Goal: Task Accomplishment & Management: Manage account settings

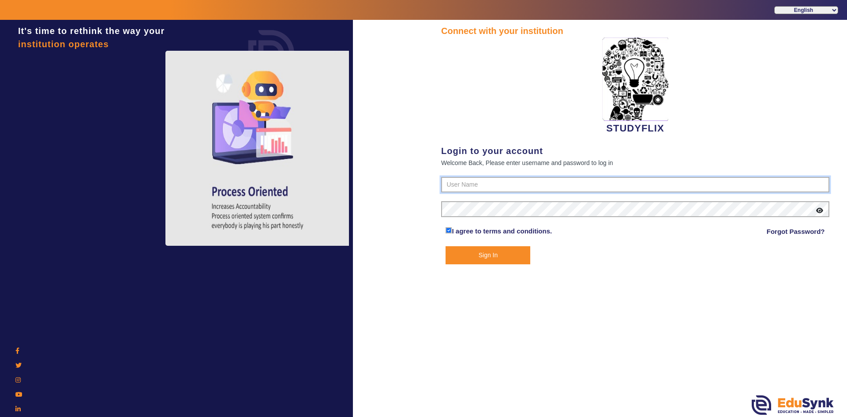
type input "6354922771"
click at [462, 248] on button "Sign In" at bounding box center [488, 255] width 85 height 18
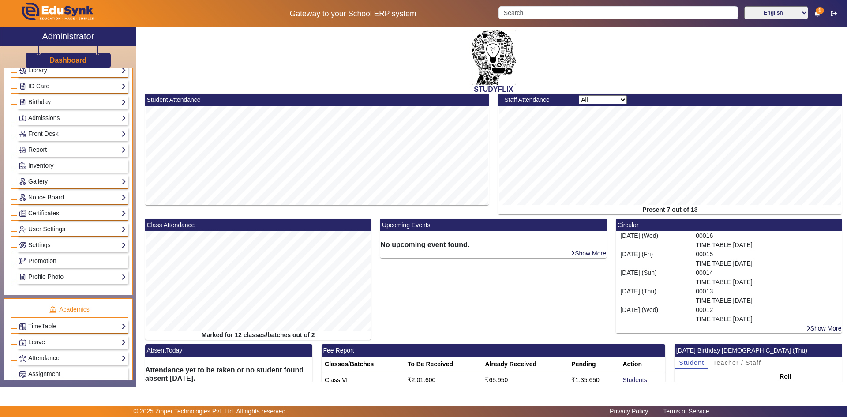
scroll to position [176, 0]
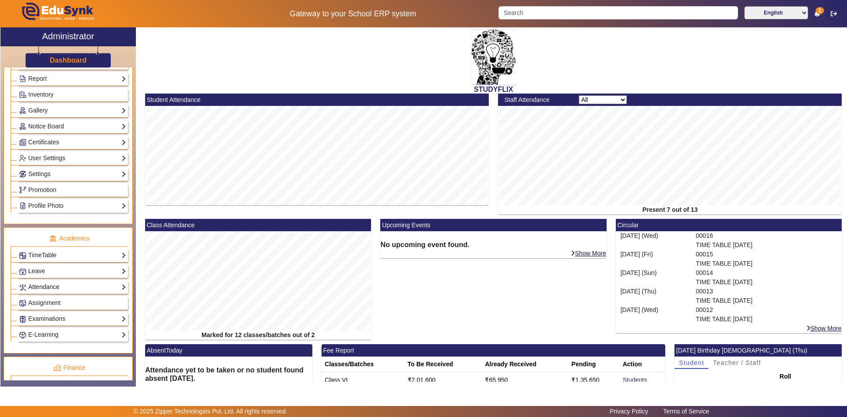
click at [42, 290] on link "Attendance" at bounding box center [72, 287] width 107 height 10
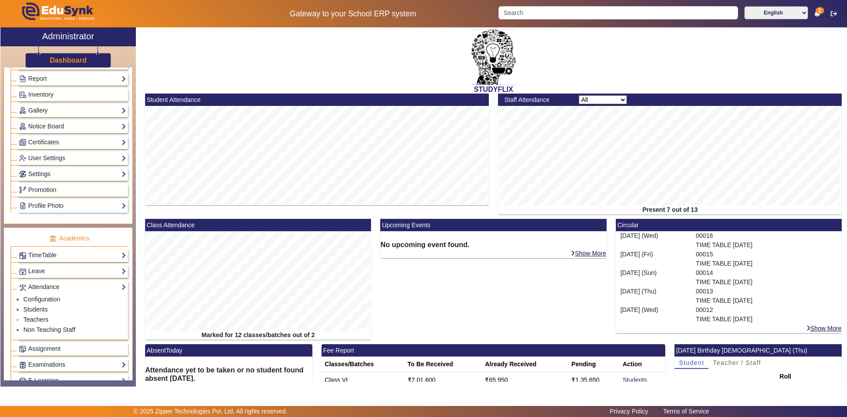
click at [36, 319] on link "Teachers" at bounding box center [35, 319] width 25 height 7
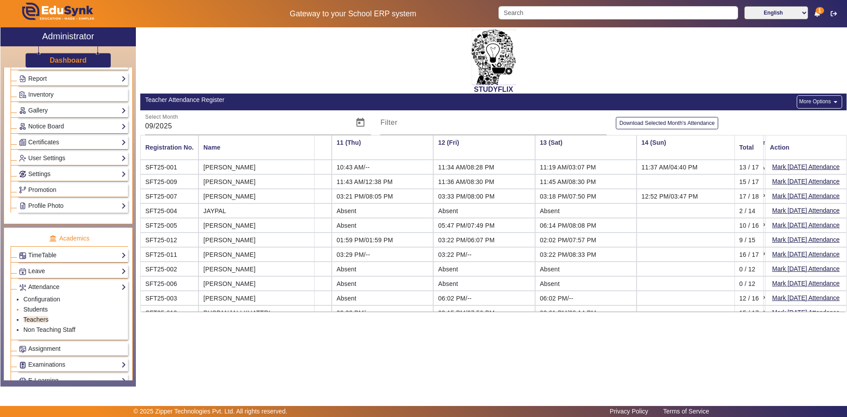
scroll to position [0, 997]
click at [39, 309] on link "Students" at bounding box center [35, 309] width 24 height 7
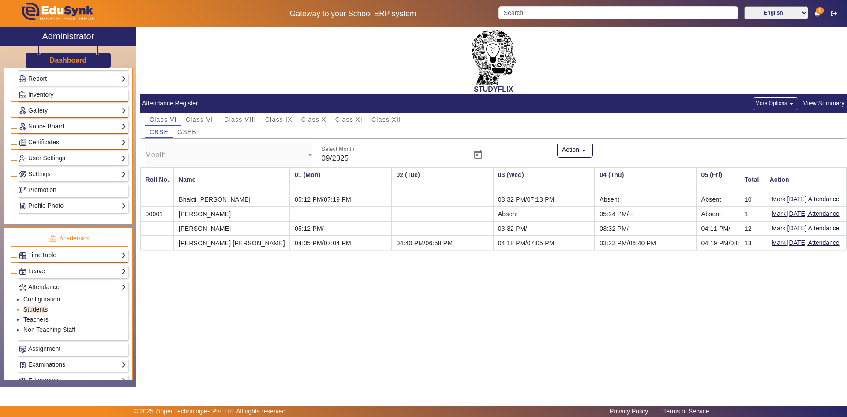
scroll to position [0, 997]
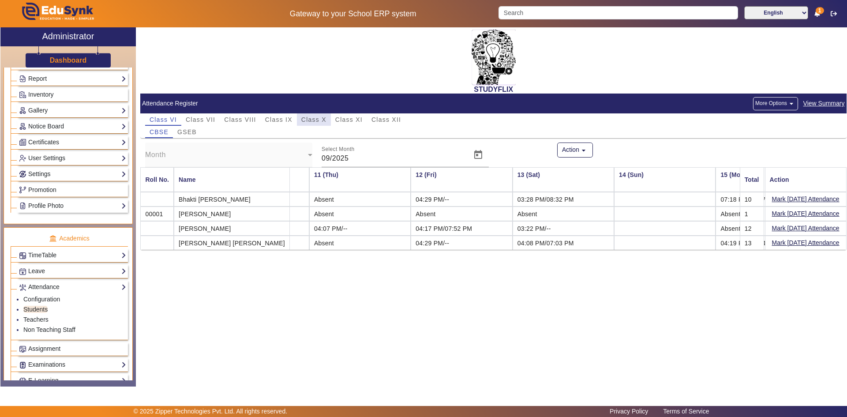
click at [319, 116] on span "Class X" at bounding box center [313, 119] width 25 height 6
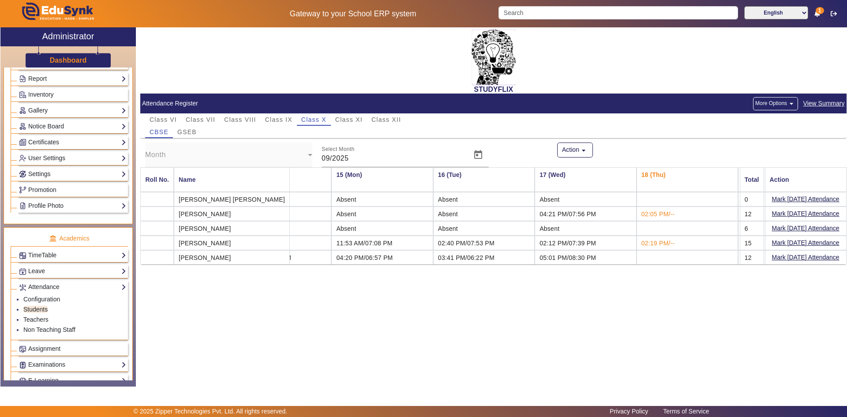
scroll to position [0, 1431]
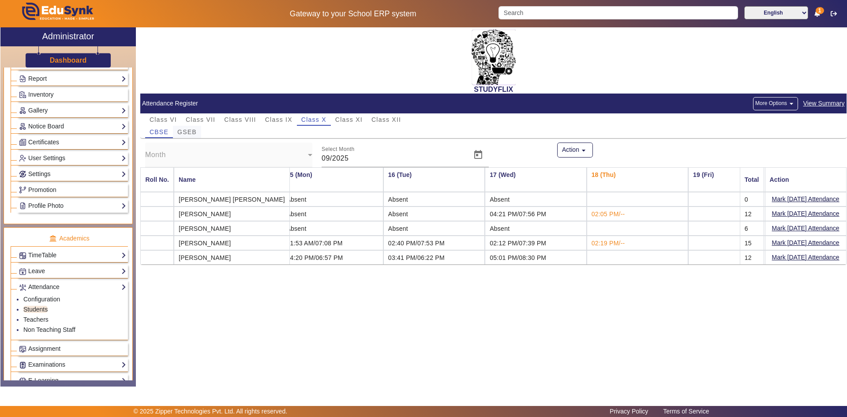
click at [192, 131] on span "GSEB" at bounding box center [186, 132] width 19 height 6
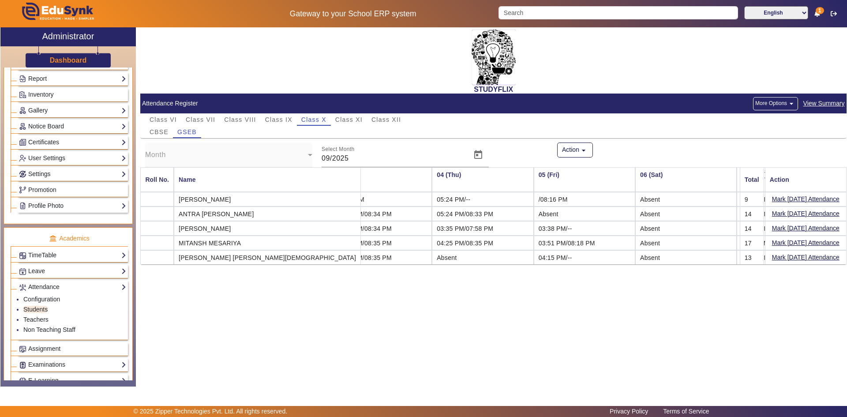
scroll to position [0, 194]
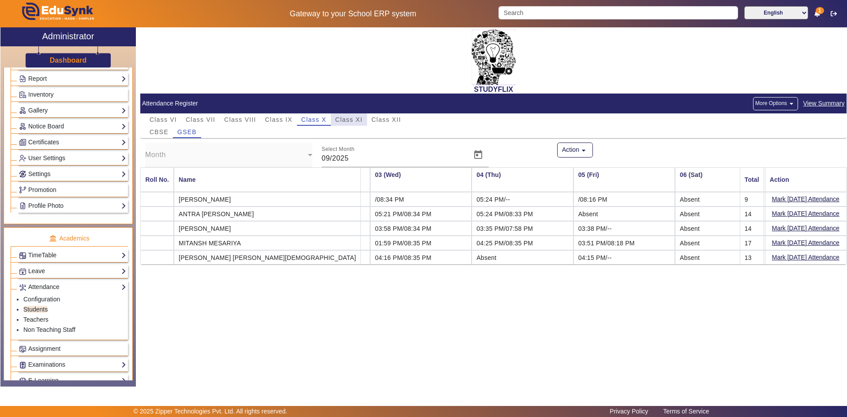
click at [350, 122] on span "Class XI" at bounding box center [348, 119] width 27 height 6
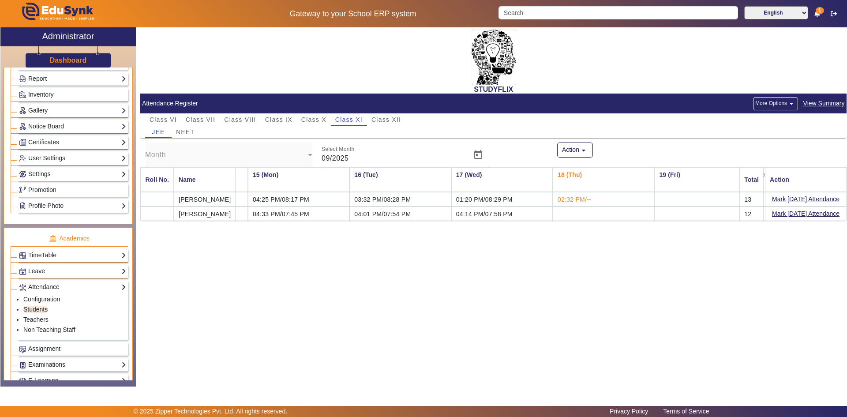
scroll to position [0, 1426]
click at [186, 134] on span "NEET" at bounding box center [185, 132] width 19 height 6
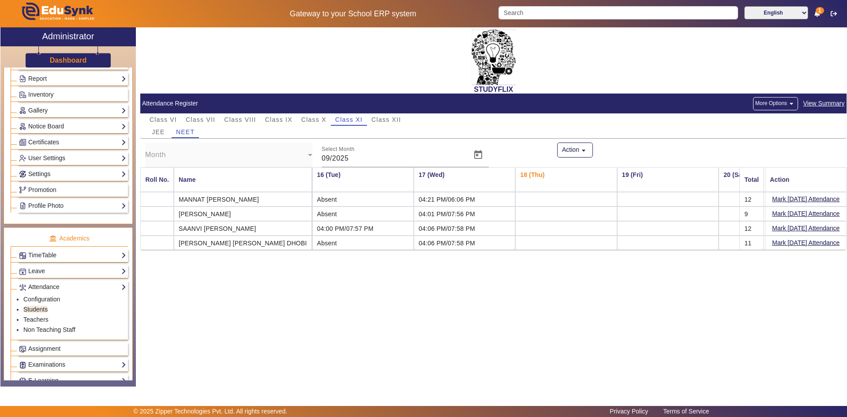
scroll to position [0, 1543]
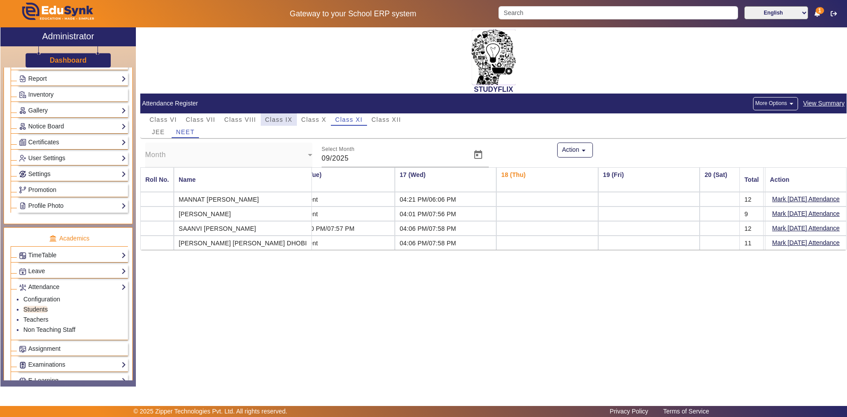
click at [292, 116] on span "Class IX" at bounding box center [278, 119] width 27 height 6
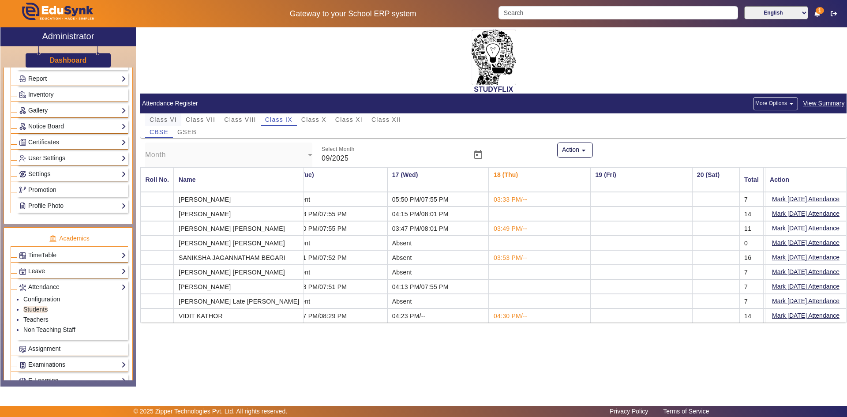
click at [170, 115] on span "Class VI" at bounding box center [163, 119] width 27 height 12
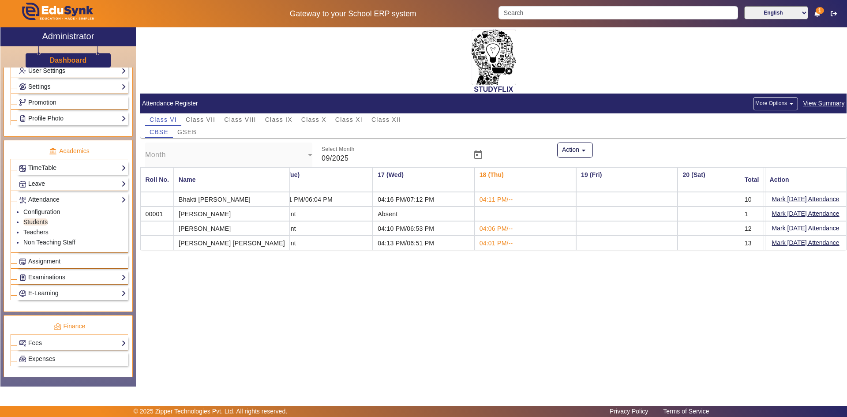
scroll to position [265, 0]
click at [51, 277] on link "Examinations" at bounding box center [72, 276] width 107 height 10
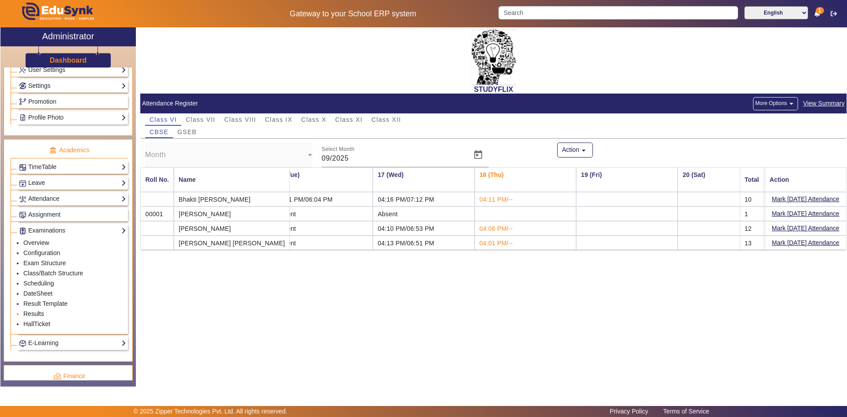
click at [35, 313] on link "Results" at bounding box center [33, 313] width 21 height 7
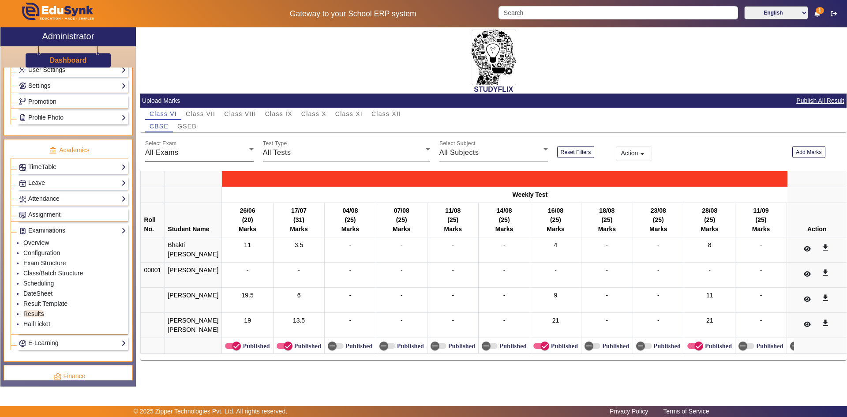
click at [181, 153] on div "All Exams" at bounding box center [197, 152] width 104 height 11
click at [168, 216] on span "Daily Test" at bounding box center [168, 218] width 33 height 11
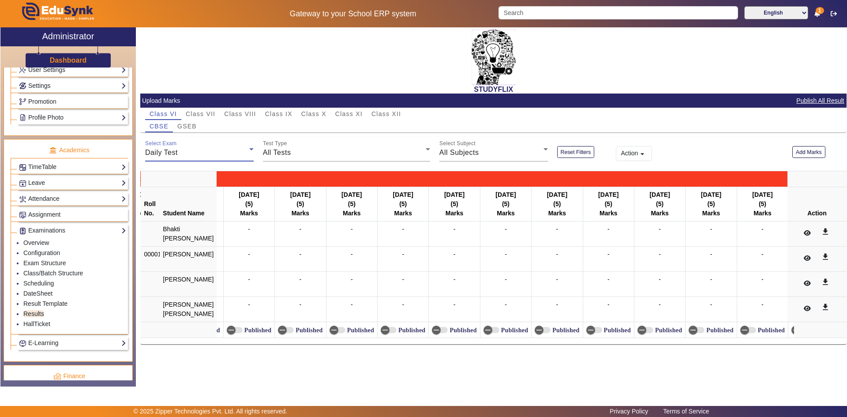
scroll to position [0, 10002]
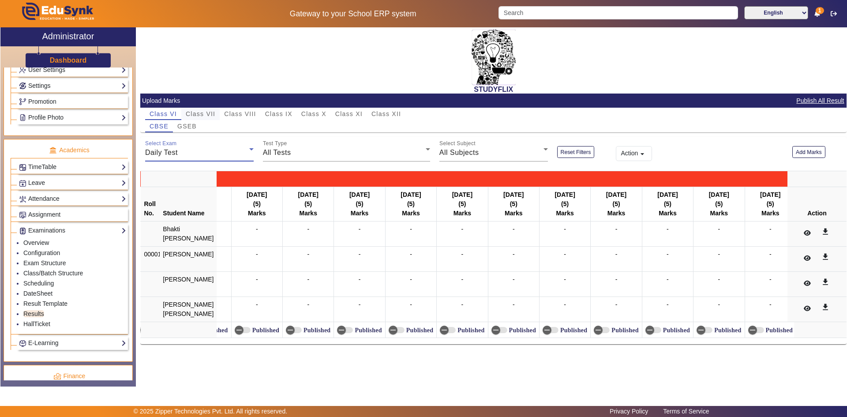
click at [212, 116] on span "Class VII" at bounding box center [201, 114] width 30 height 6
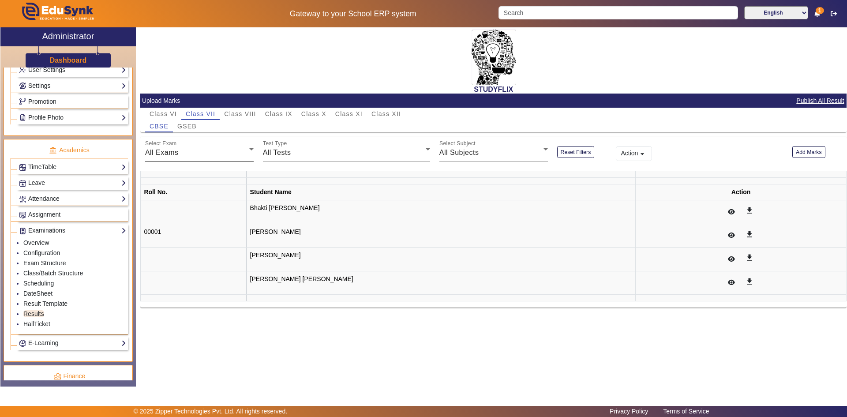
scroll to position [0, 0]
click at [200, 152] on div "All Exams" at bounding box center [197, 152] width 104 height 11
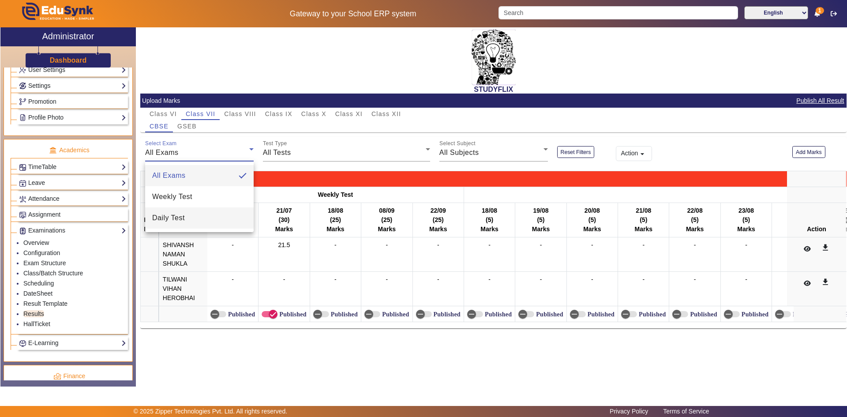
click at [185, 211] on mat-option "Daily Test" at bounding box center [199, 217] width 109 height 21
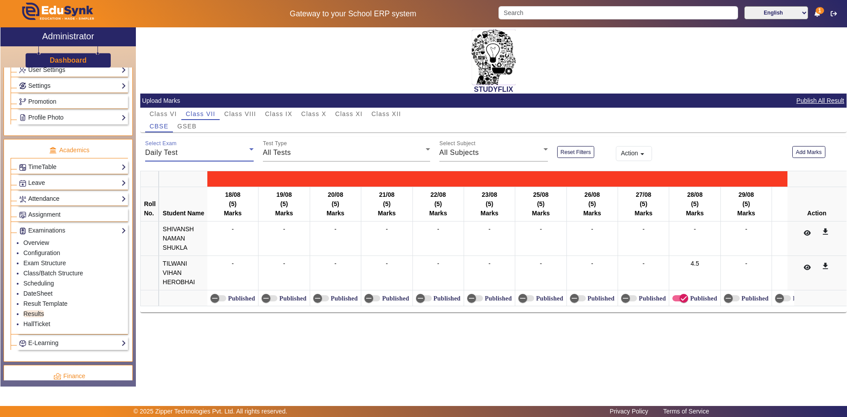
click at [49, 197] on link "Attendance" at bounding box center [72, 199] width 107 height 10
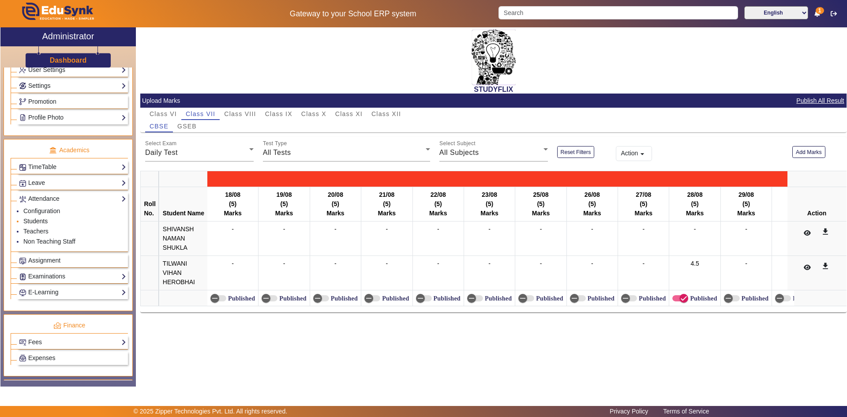
click at [36, 221] on link "Students" at bounding box center [35, 220] width 24 height 7
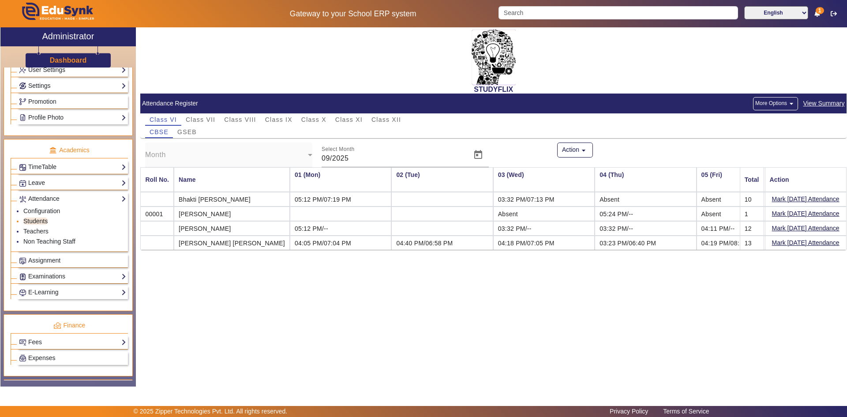
scroll to position [0, 997]
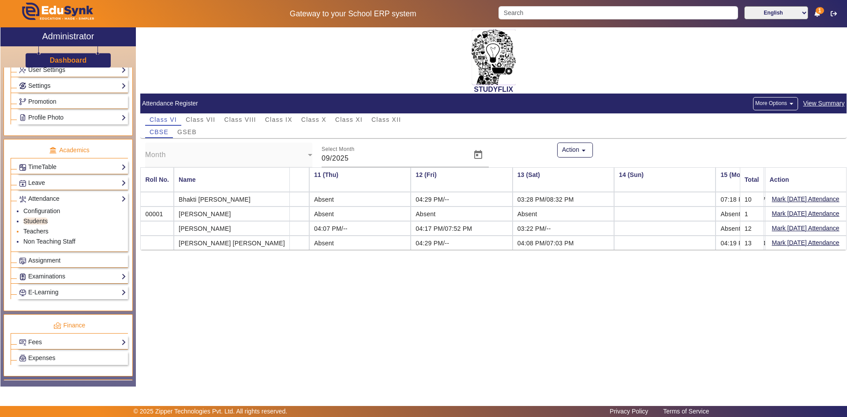
click at [38, 232] on link "Teachers" at bounding box center [35, 231] width 25 height 7
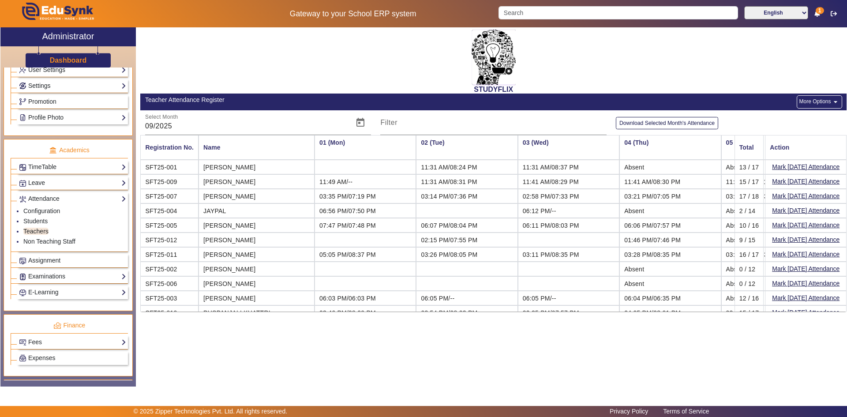
scroll to position [27, 0]
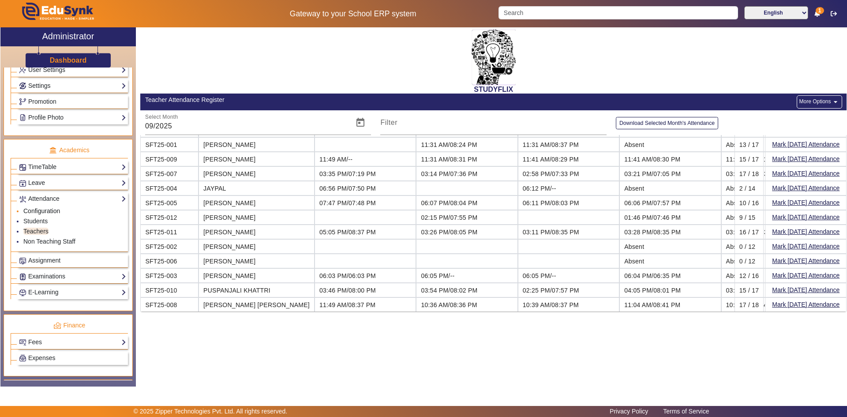
click at [43, 210] on link "Configuration" at bounding box center [41, 210] width 37 height 7
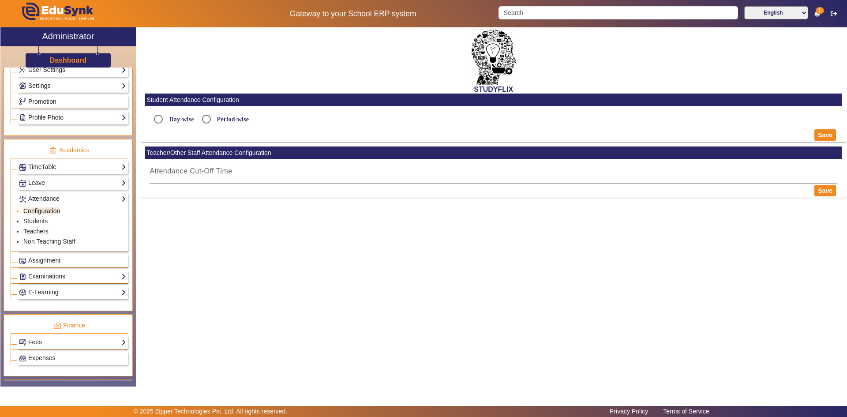
radio input "true"
type input "9:16 PM"
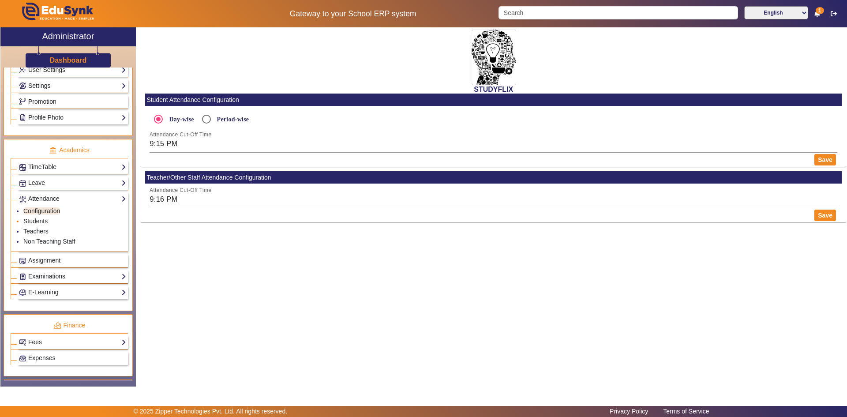
click at [43, 220] on link "Students" at bounding box center [35, 220] width 24 height 7
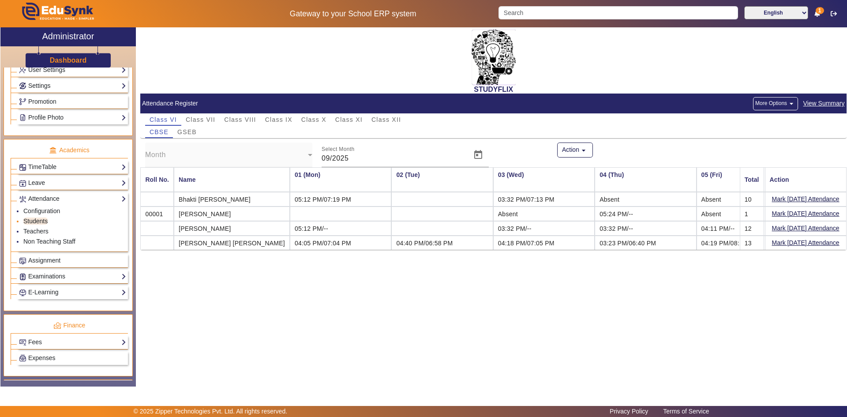
scroll to position [0, 997]
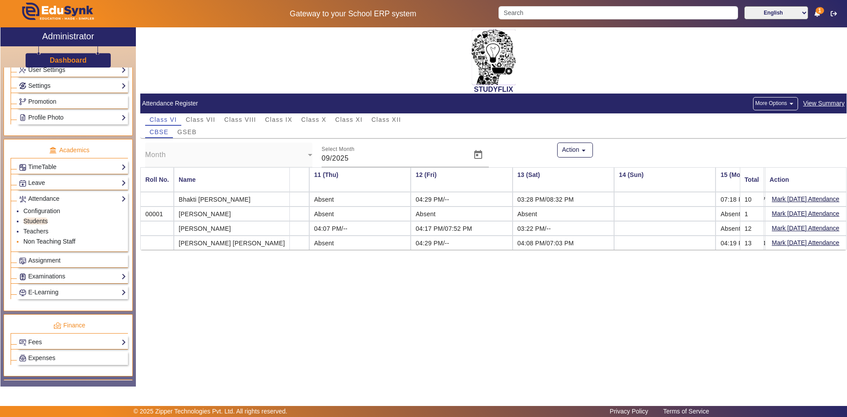
click at [41, 241] on link "Non Teaching Staff" at bounding box center [49, 241] width 52 height 7
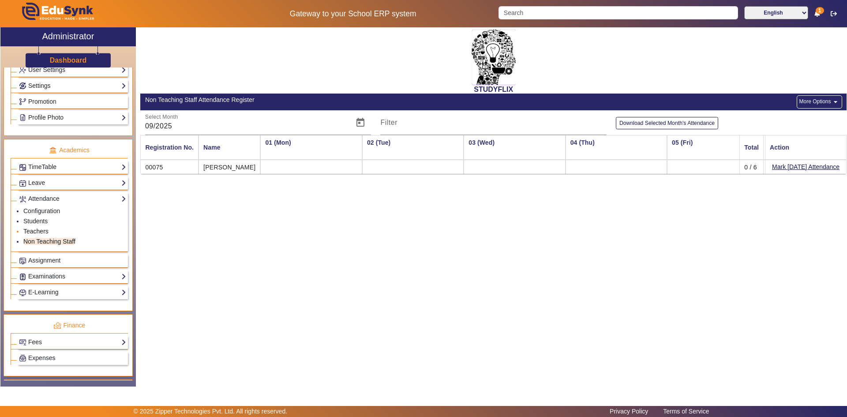
scroll to position [0, 997]
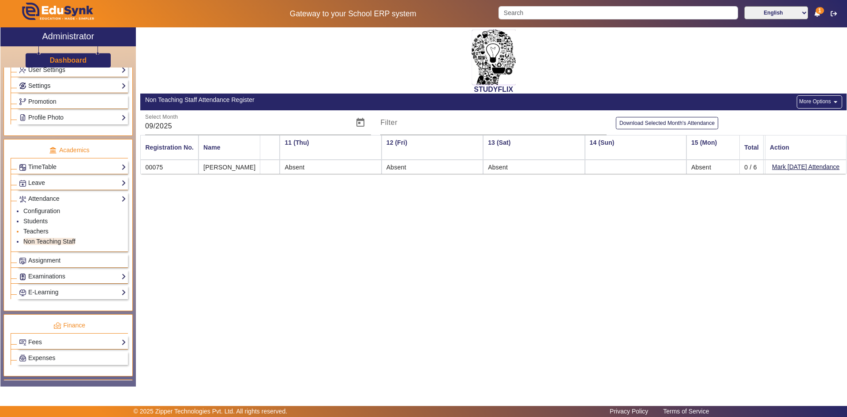
click at [41, 230] on link "Teachers" at bounding box center [35, 231] width 25 height 7
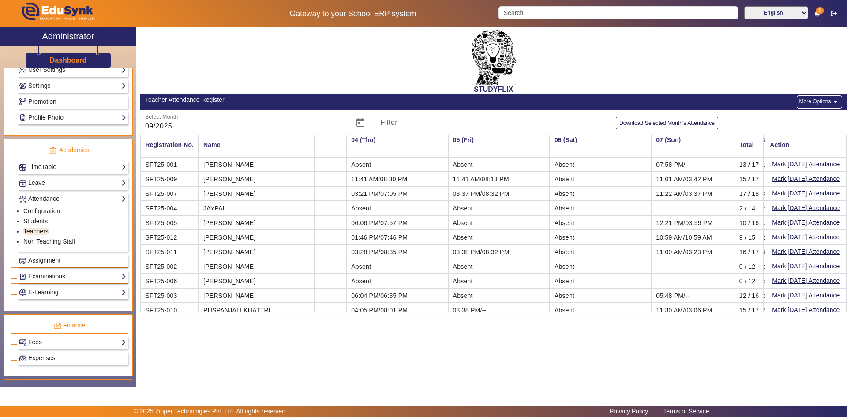
scroll to position [0, 273]
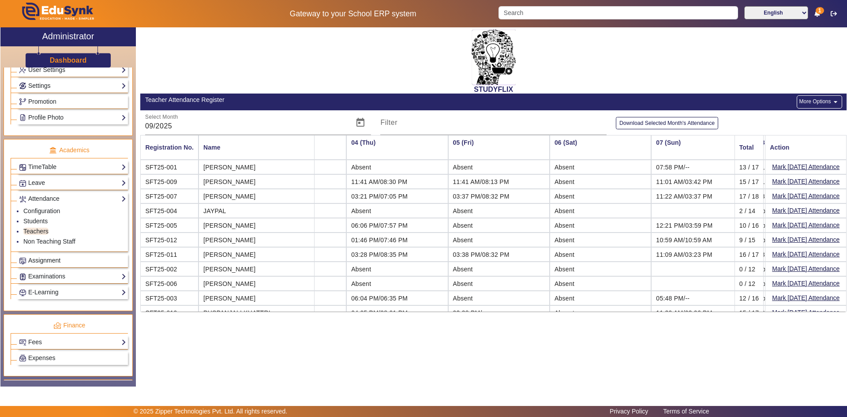
click at [54, 259] on span "Assignment" at bounding box center [44, 260] width 32 height 7
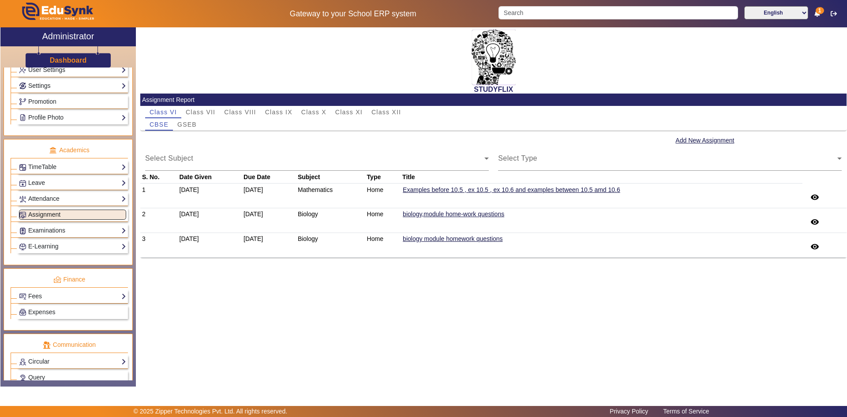
click at [48, 213] on span "Assignment" at bounding box center [44, 214] width 32 height 7
click at [44, 230] on link "Examinations" at bounding box center [72, 230] width 107 height 10
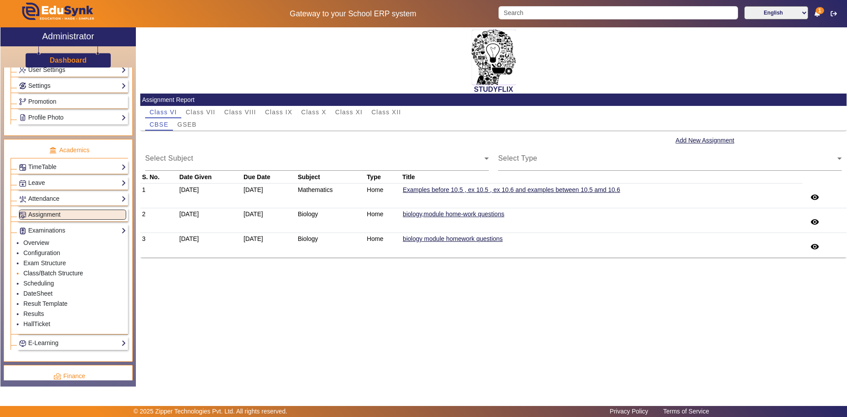
click at [30, 272] on link "Class/Batch Structure" at bounding box center [53, 273] width 60 height 7
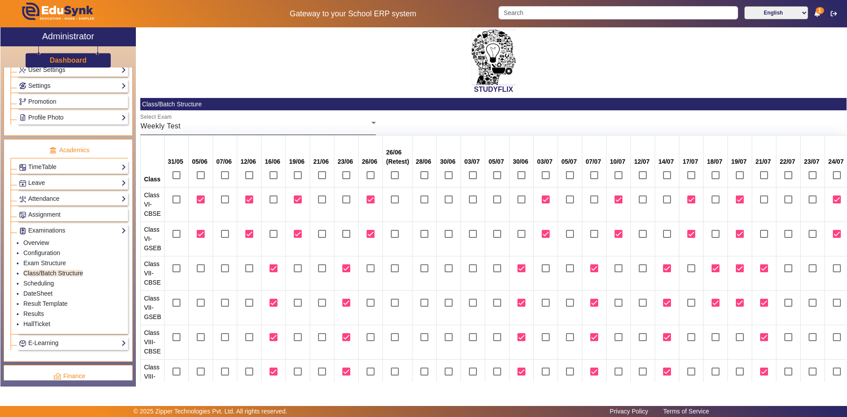
click at [221, 129] on div "Weekly Test" at bounding box center [255, 126] width 231 height 11
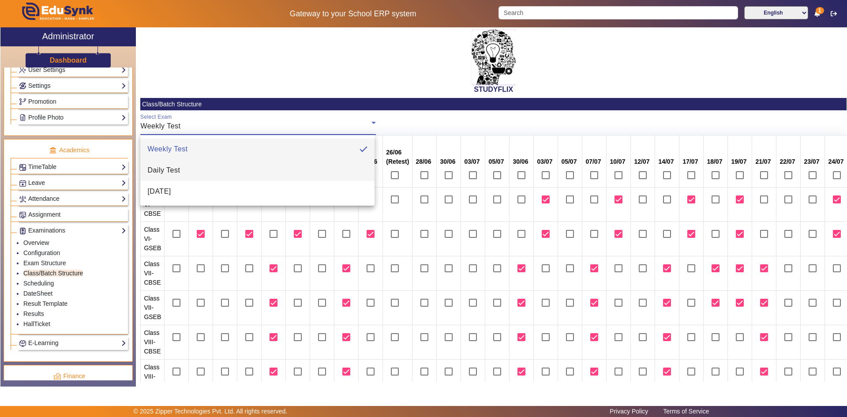
click at [198, 167] on mat-option "Daily Test" at bounding box center [257, 170] width 234 height 21
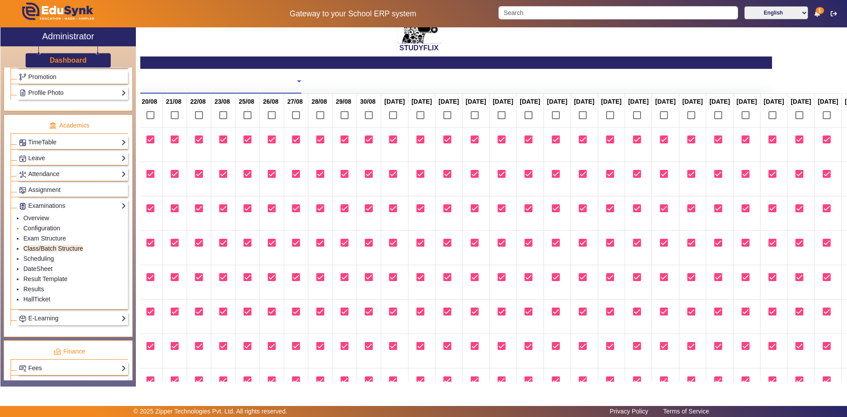
scroll to position [309, 0]
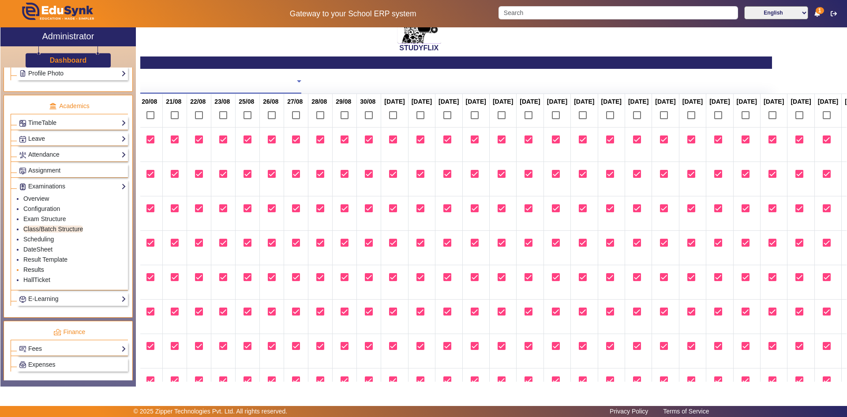
click at [32, 269] on link "Results" at bounding box center [33, 269] width 21 height 7
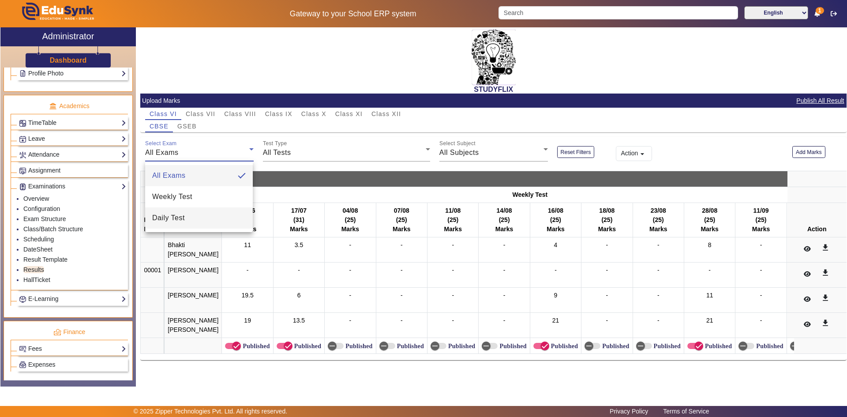
click at [181, 219] on span "Daily Test" at bounding box center [168, 218] width 33 height 11
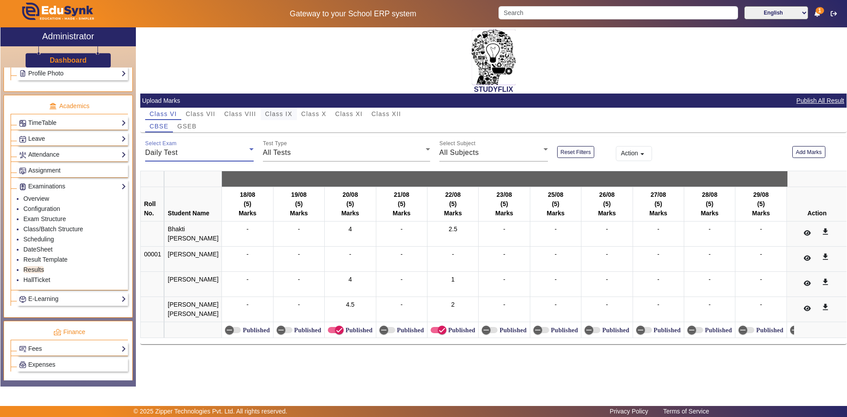
click at [292, 111] on div "Class IX" at bounding box center [279, 114] width 36 height 12
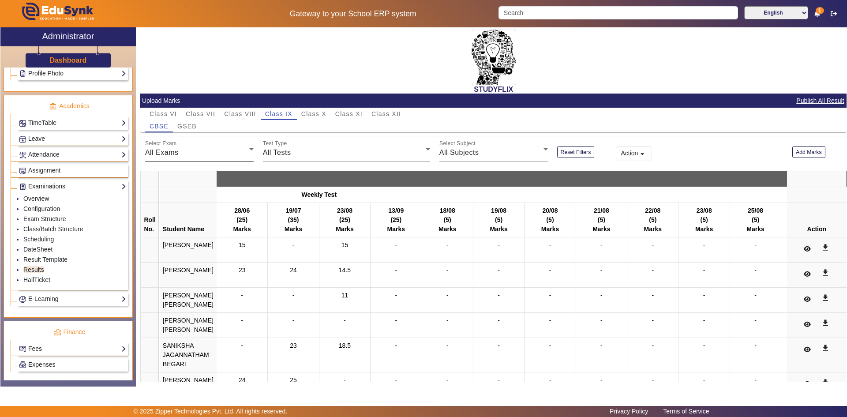
click at [189, 152] on div "All Exams" at bounding box center [197, 152] width 104 height 11
click at [189, 154] on div at bounding box center [423, 208] width 847 height 417
click at [186, 193] on th at bounding box center [187, 195] width 57 height 16
click at [184, 154] on div "All Exams" at bounding box center [197, 152] width 104 height 11
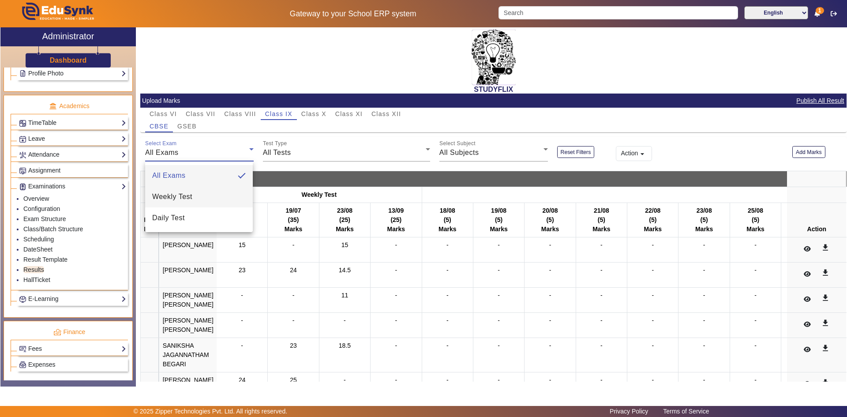
click at [171, 198] on span "Weekly Test" at bounding box center [172, 196] width 40 height 11
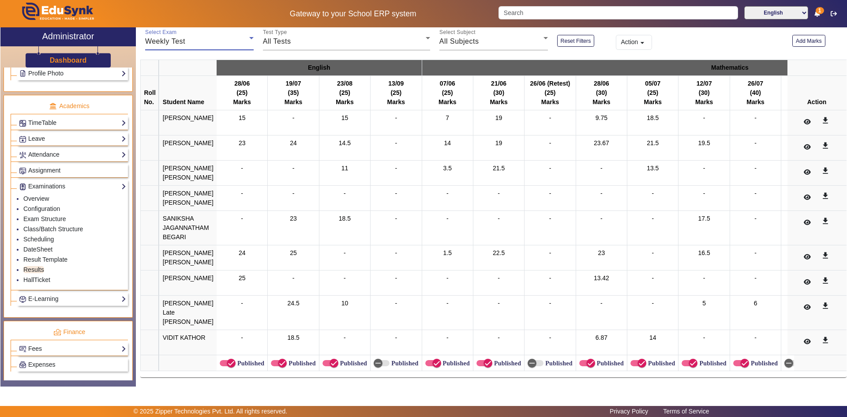
scroll to position [27, 0]
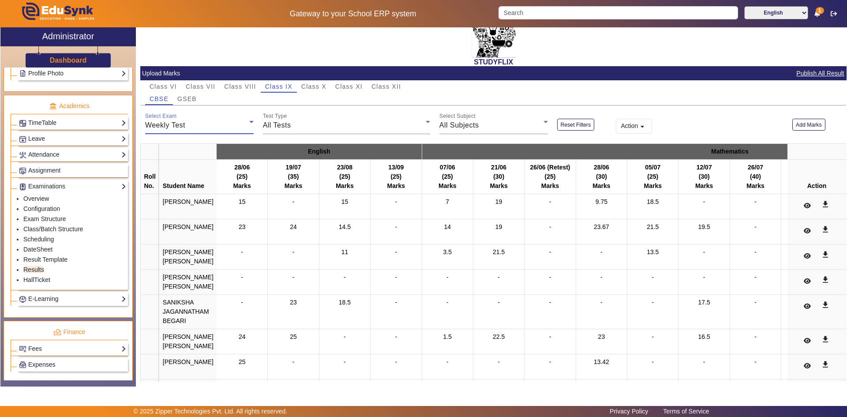
click at [188, 128] on div "Weekly Test" at bounding box center [197, 125] width 104 height 11
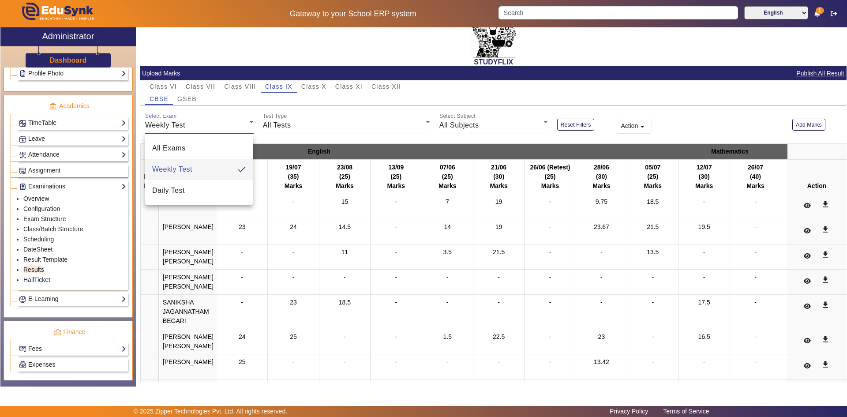
click at [292, 131] on div at bounding box center [423, 208] width 847 height 417
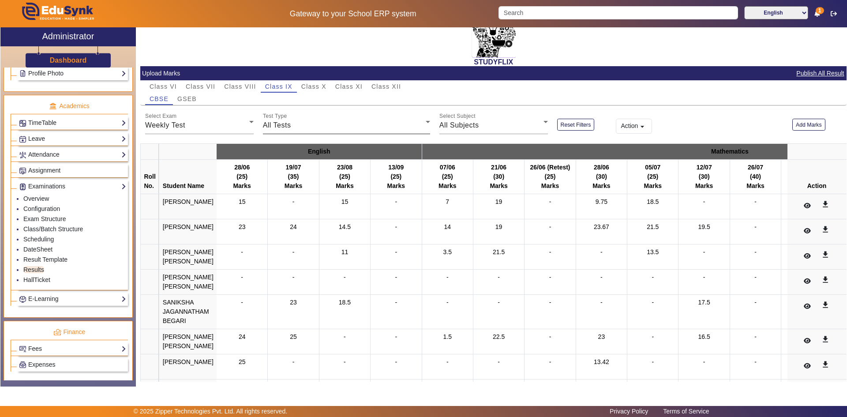
click at [295, 124] on div "All Tests" at bounding box center [344, 125] width 163 height 11
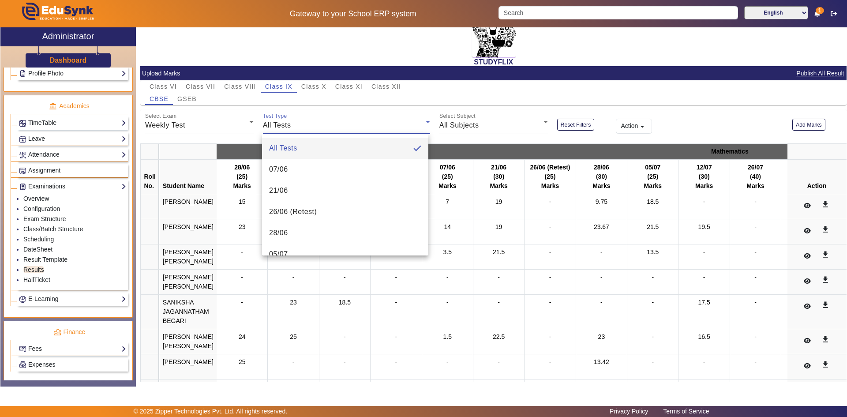
click at [295, 124] on div at bounding box center [423, 208] width 847 height 417
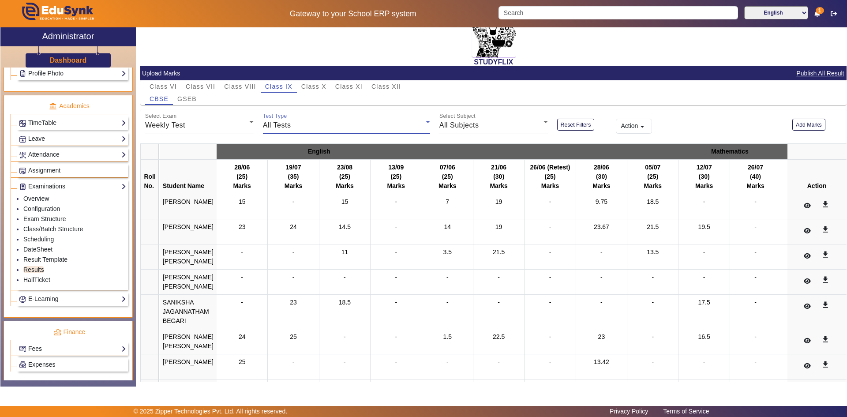
click at [297, 128] on div "All Tests" at bounding box center [344, 125] width 163 height 11
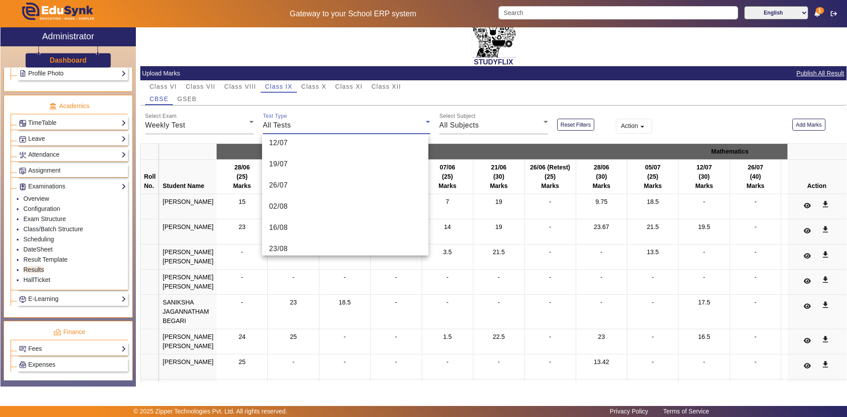
scroll to position [176, 0]
click at [311, 168] on mat-option "02/08" at bounding box center [345, 162] width 166 height 21
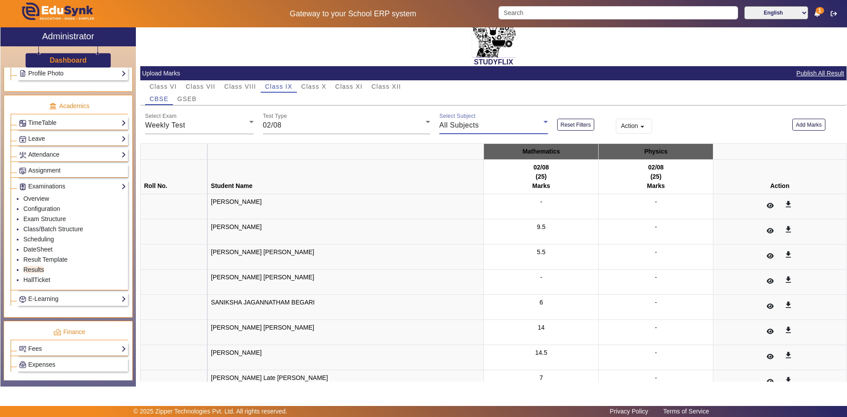
click at [482, 126] on div "All Subjects" at bounding box center [491, 125] width 104 height 11
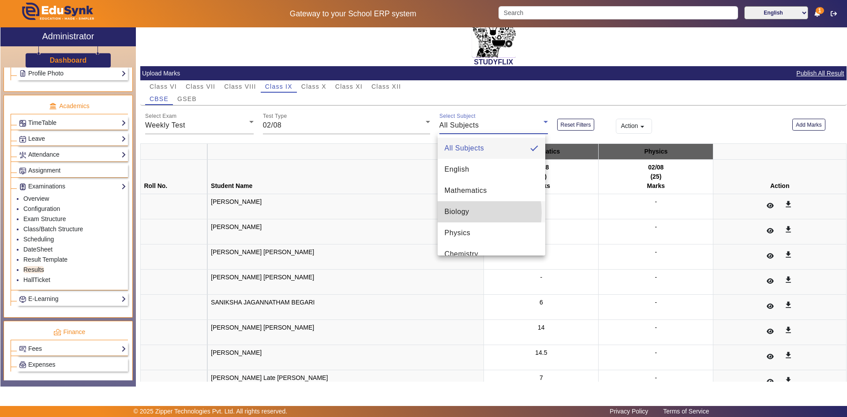
click at [463, 213] on span "Biology" at bounding box center [457, 211] width 25 height 11
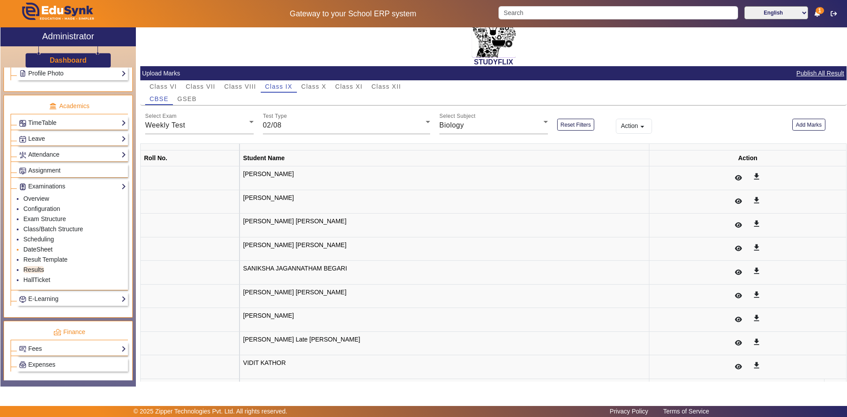
click at [41, 247] on link "DateSheet" at bounding box center [37, 249] width 29 height 7
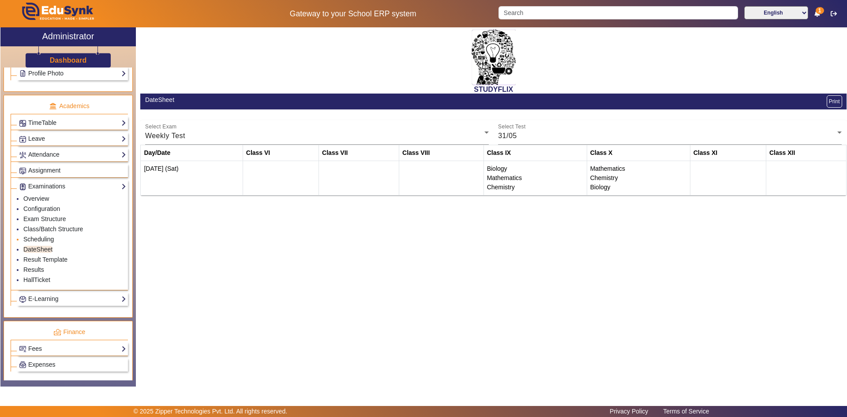
click at [49, 241] on link "Scheduling" at bounding box center [38, 239] width 30 height 7
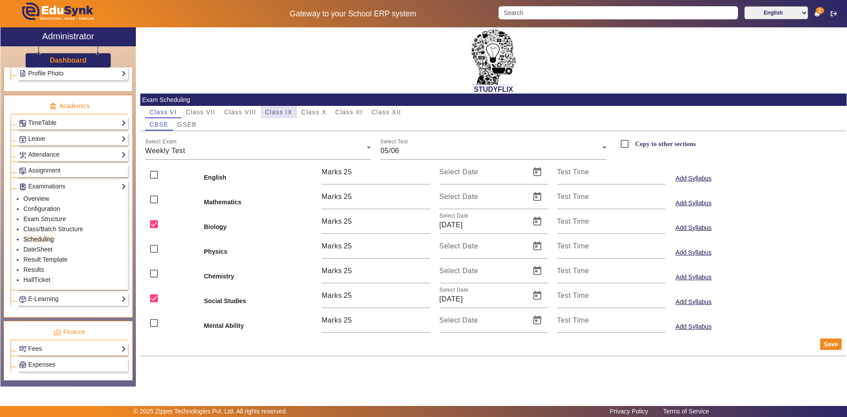
click at [291, 113] on span "Class IX" at bounding box center [278, 112] width 27 height 6
click at [392, 149] on span "07/06" at bounding box center [389, 150] width 19 height 7
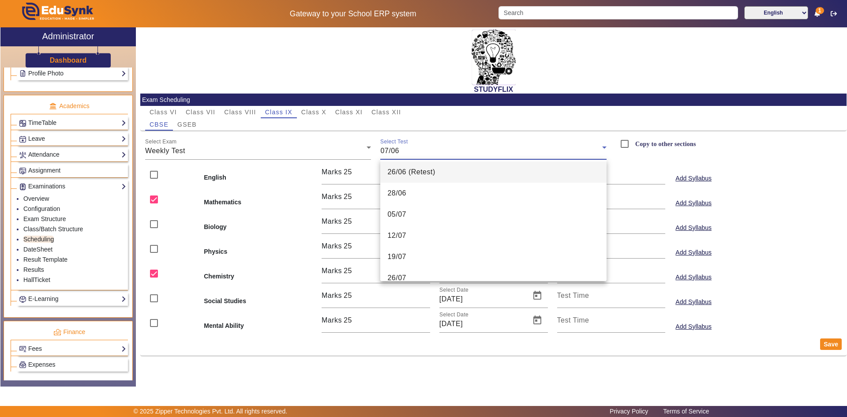
scroll to position [88, 0]
click at [411, 257] on mat-option "02/08" at bounding box center [493, 254] width 226 height 21
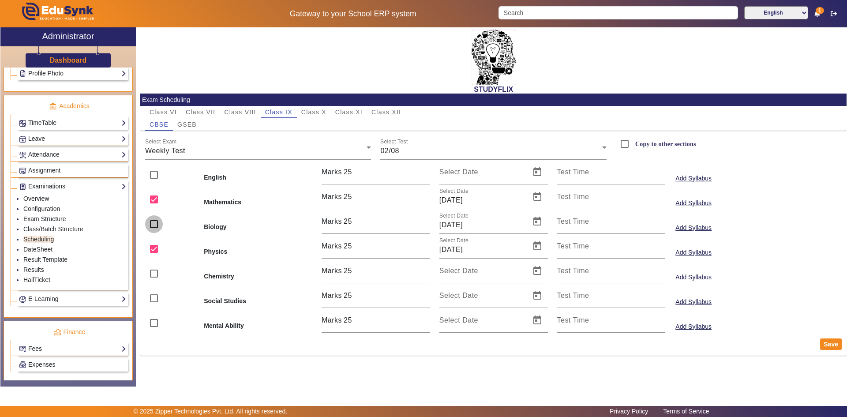
click at [156, 222] on input "checkbox" at bounding box center [154, 224] width 18 height 18
checkbox input "true"
click at [836, 344] on button "Save" at bounding box center [831, 343] width 22 height 11
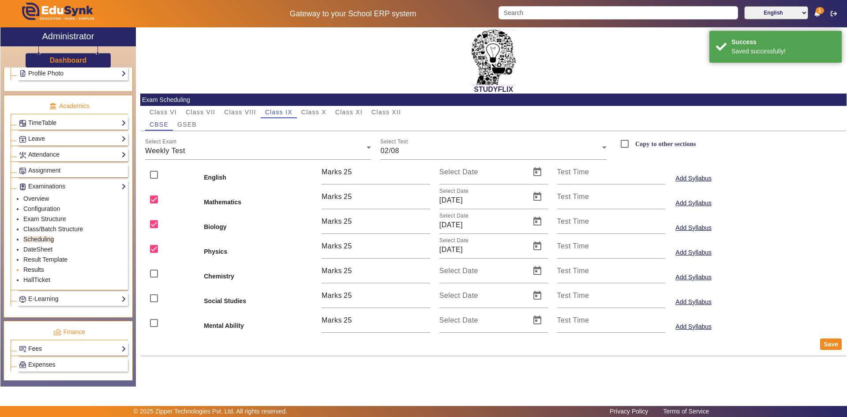
click at [35, 268] on link "Results" at bounding box center [33, 269] width 21 height 7
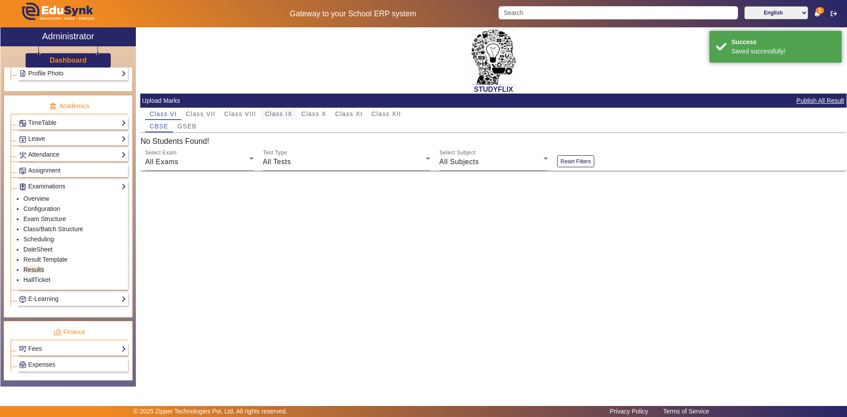
click at [278, 116] on span "Class IX" at bounding box center [278, 114] width 27 height 6
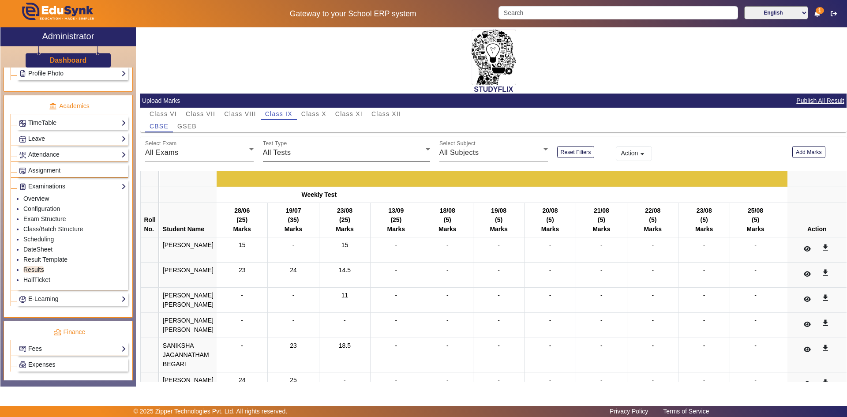
click at [281, 146] on mat-label "Test Type" at bounding box center [275, 144] width 24 height 6
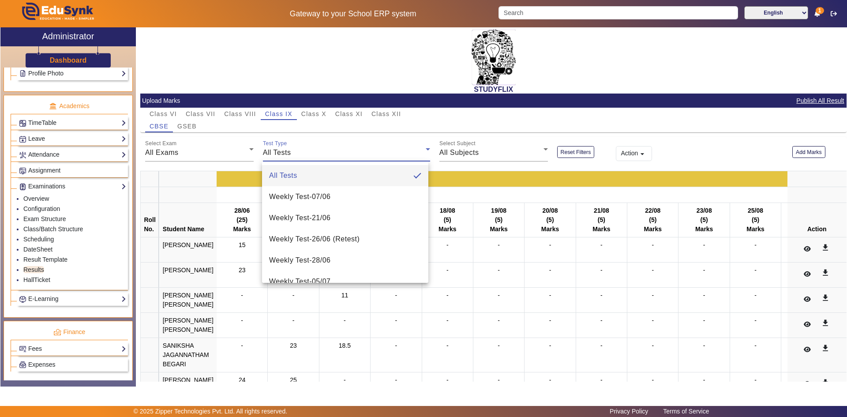
click at [205, 153] on div at bounding box center [423, 208] width 847 height 417
click at [205, 154] on div at bounding box center [423, 208] width 847 height 417
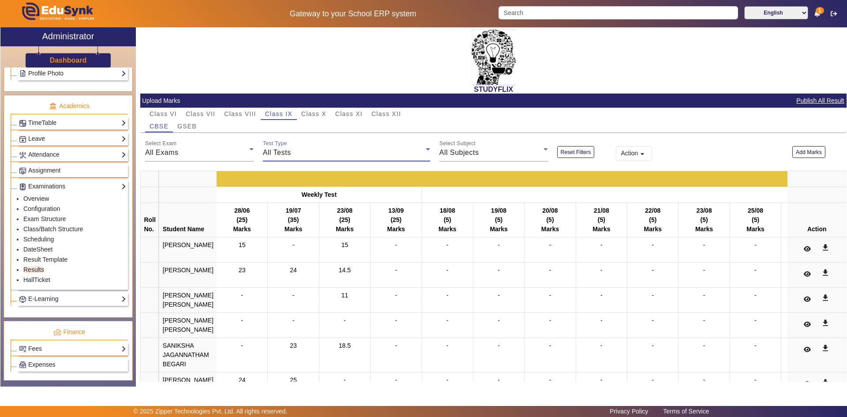
click at [205, 154] on div "All Exams" at bounding box center [197, 152] width 104 height 11
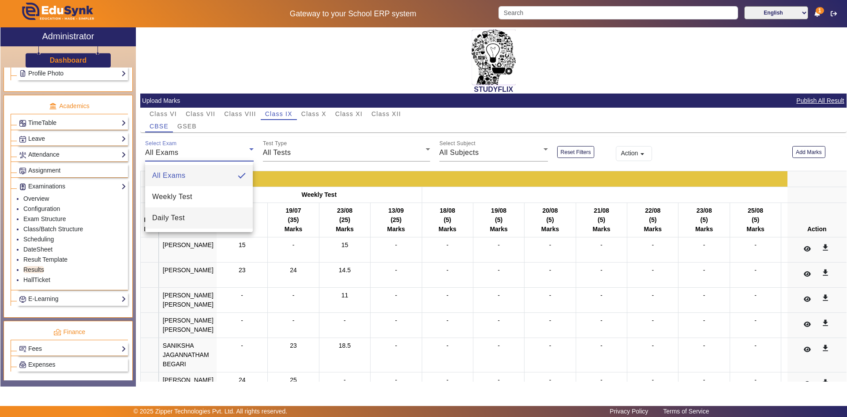
click at [189, 203] on mat-option "Weekly Test" at bounding box center [199, 196] width 108 height 21
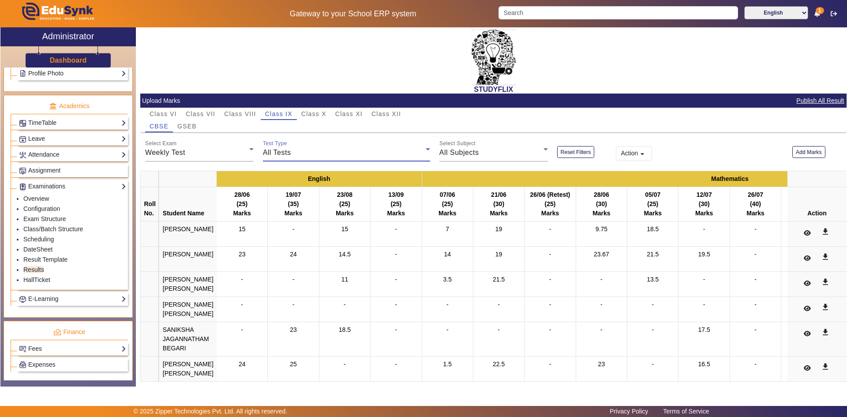
click at [305, 155] on div "All Tests" at bounding box center [344, 152] width 163 height 11
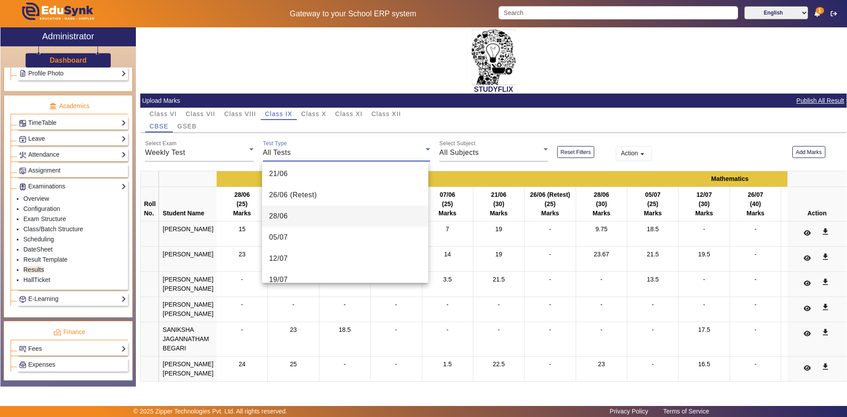
scroll to position [88, 0]
click at [291, 270] on mat-option "02/08" at bounding box center [345, 277] width 166 height 21
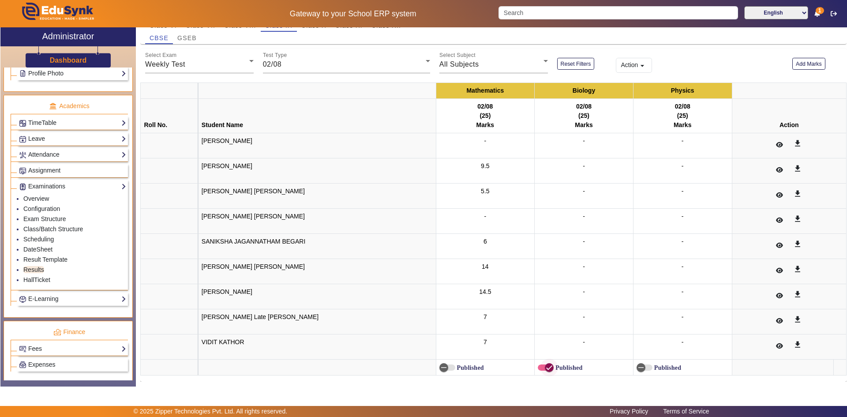
click at [545, 365] on icon "button" at bounding box center [549, 367] width 8 height 8
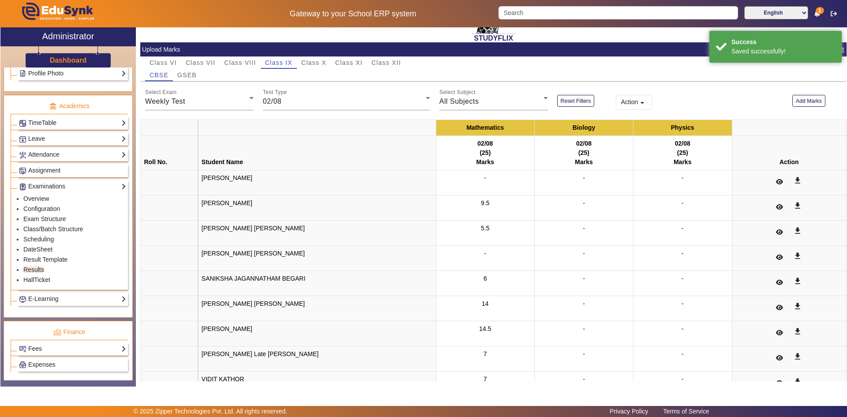
scroll to position [0, 0]
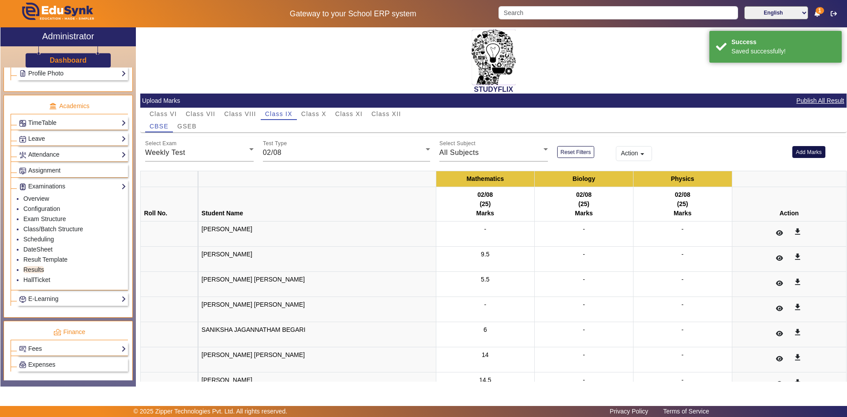
click at [795, 153] on button "Add Marks" at bounding box center [808, 152] width 33 height 12
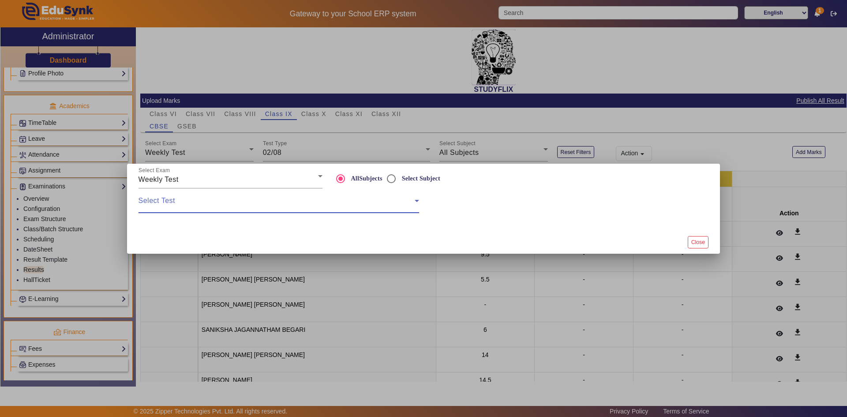
click at [169, 203] on span at bounding box center [277, 204] width 276 height 11
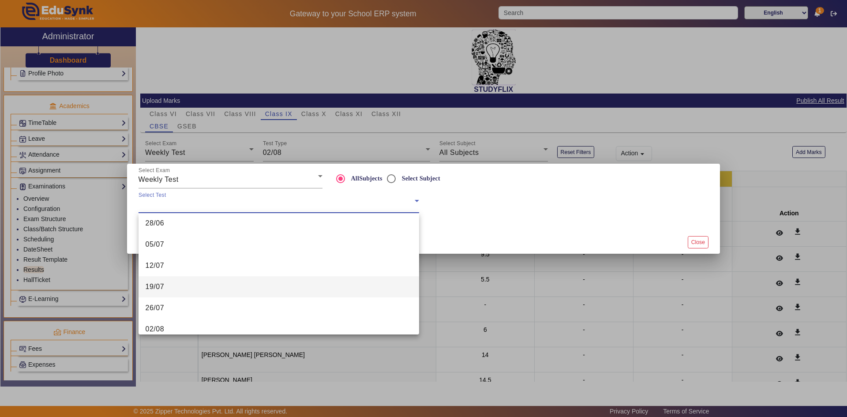
scroll to position [88, 0]
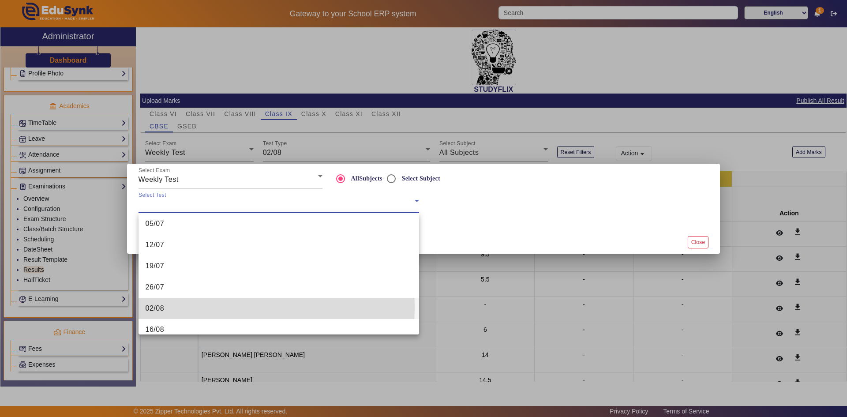
click at [168, 307] on mat-option "02/08" at bounding box center [279, 308] width 281 height 21
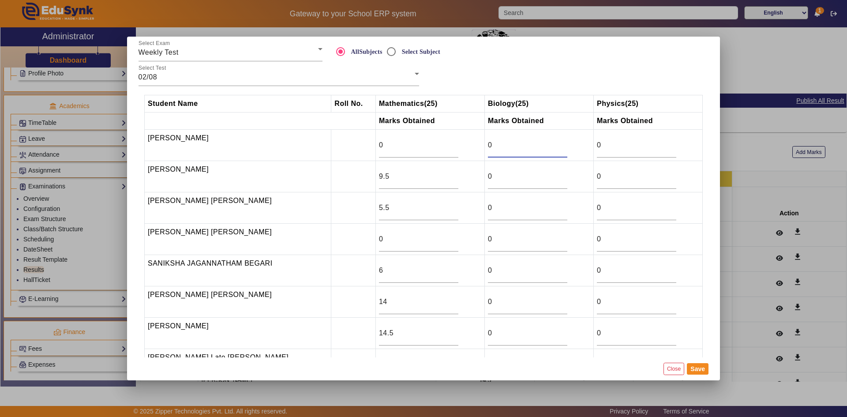
drag, startPoint x: 488, startPoint y: 144, endPoint x: 477, endPoint y: 145, distance: 11.5
click at [488, 145] on input "0" at bounding box center [527, 145] width 79 height 11
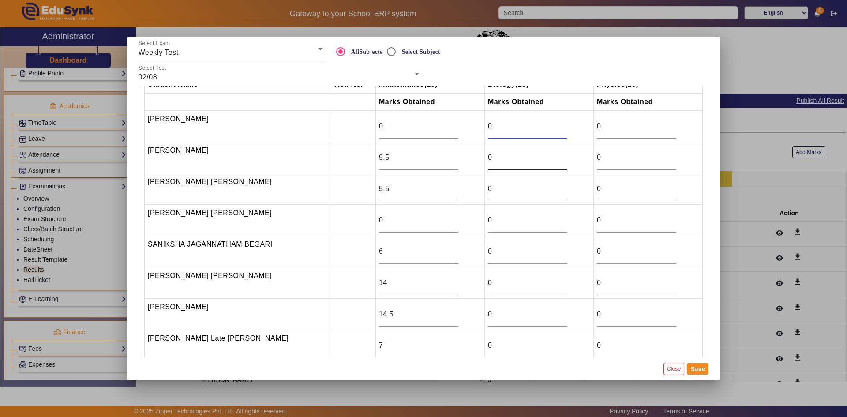
scroll to position [0, 0]
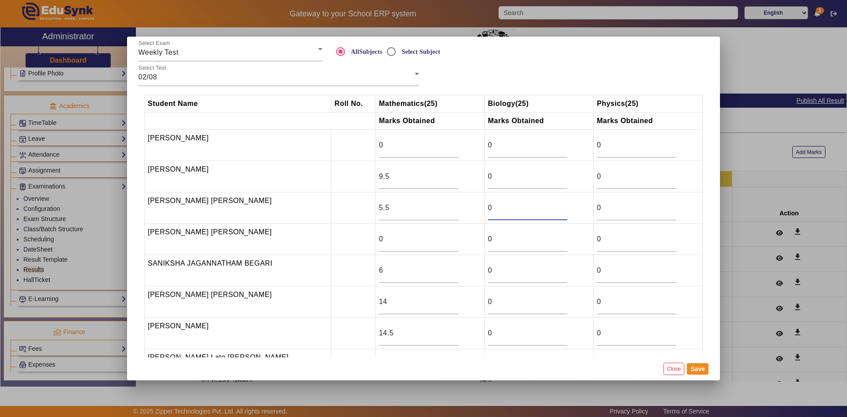
drag, startPoint x: 484, startPoint y: 203, endPoint x: 464, endPoint y: 205, distance: 20.0
click at [464, 205] on tr "[PERSON_NAME] [PERSON_NAME] 5.5 0 0" at bounding box center [424, 207] width 558 height 31
type input "19"
click at [488, 233] on div "0" at bounding box center [527, 239] width 79 height 25
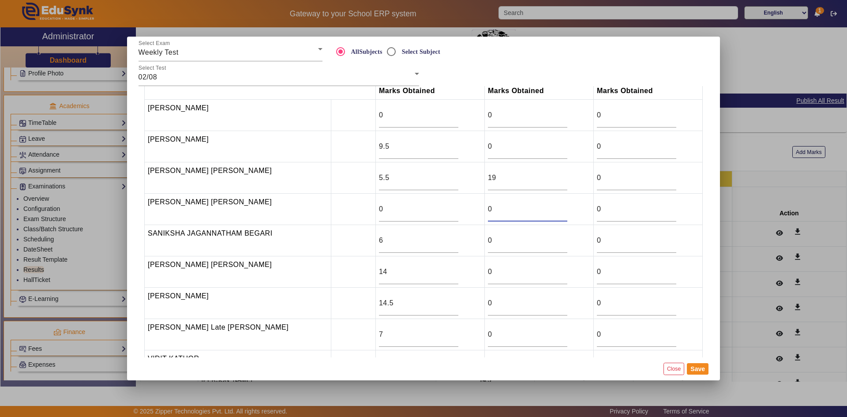
scroll to position [44, 0]
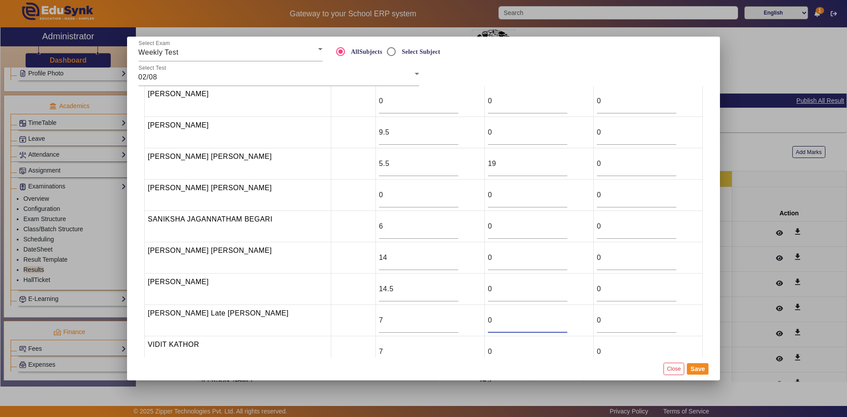
drag, startPoint x: 488, startPoint y: 322, endPoint x: 469, endPoint y: 322, distance: 19.0
click at [469, 322] on tr "[PERSON_NAME] Late [PERSON_NAME] 7 0 0" at bounding box center [424, 320] width 558 height 31
type input "19.5"
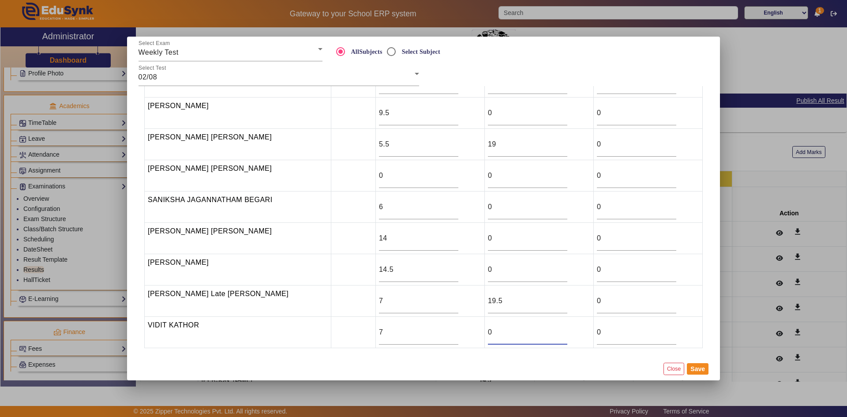
drag, startPoint x: 483, startPoint y: 350, endPoint x: 474, endPoint y: 353, distance: 9.6
click at [474, 353] on div "Student Name Roll No. Mathematics (25) Biology (25) Physics (25) Marks Obtained…" at bounding box center [424, 221] width 580 height 271
type input "4.5"
click at [488, 268] on input "0" at bounding box center [527, 270] width 79 height 11
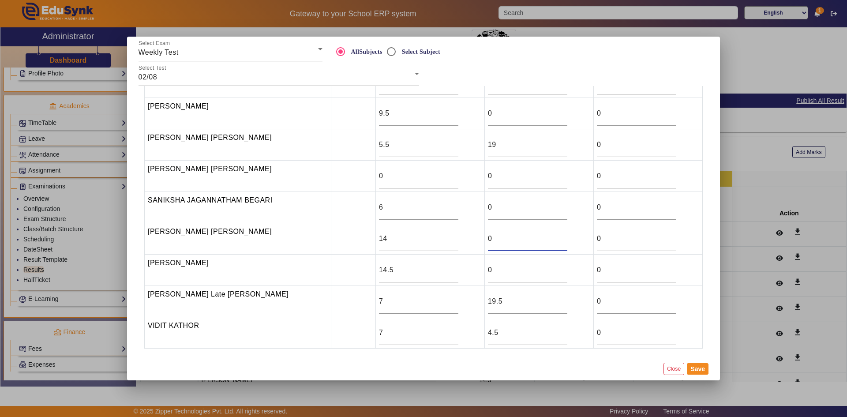
click at [488, 236] on input "0" at bounding box center [527, 238] width 79 height 11
drag, startPoint x: 485, startPoint y: 237, endPoint x: 471, endPoint y: 238, distance: 14.1
click at [471, 238] on tr "[PERSON_NAME] [PERSON_NAME] 14 0 0" at bounding box center [424, 238] width 558 height 31
type input "16.5"
drag, startPoint x: 488, startPoint y: 208, endPoint x: 464, endPoint y: 207, distance: 23.4
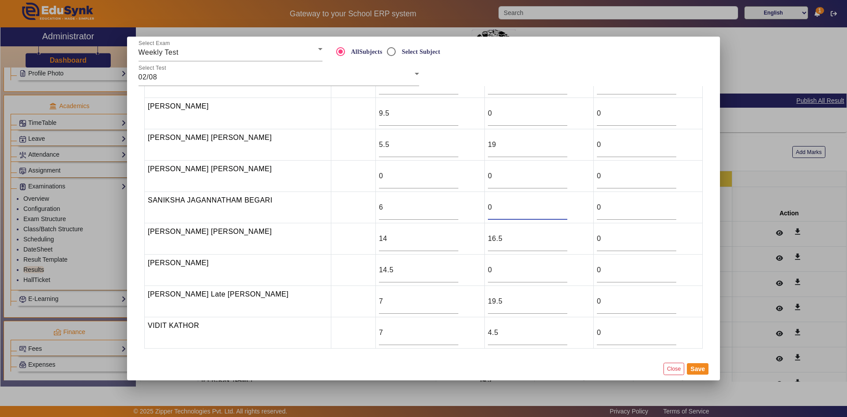
click at [464, 207] on tr "SANIKSHA [PERSON_NAME] 6 0 0" at bounding box center [424, 207] width 558 height 31
type input "18"
click at [488, 176] on input "0" at bounding box center [527, 176] width 79 height 11
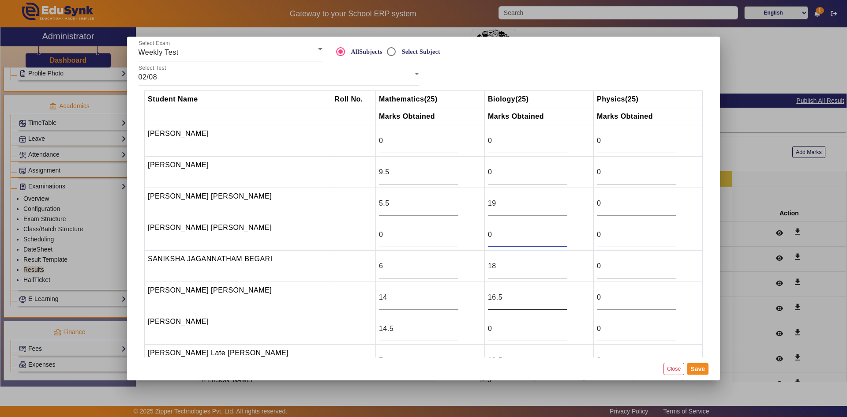
scroll to position [0, 0]
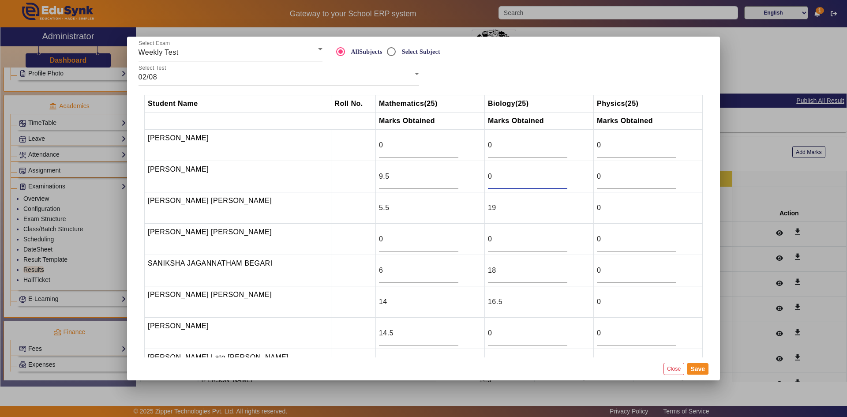
click at [490, 175] on input "0" at bounding box center [527, 176] width 79 height 11
drag, startPoint x: 490, startPoint y: 175, endPoint x: 476, endPoint y: 179, distance: 14.1
click at [484, 179] on td "0" at bounding box center [538, 176] width 109 height 31
type input "19.5"
drag, startPoint x: 488, startPoint y: 144, endPoint x: 464, endPoint y: 146, distance: 23.5
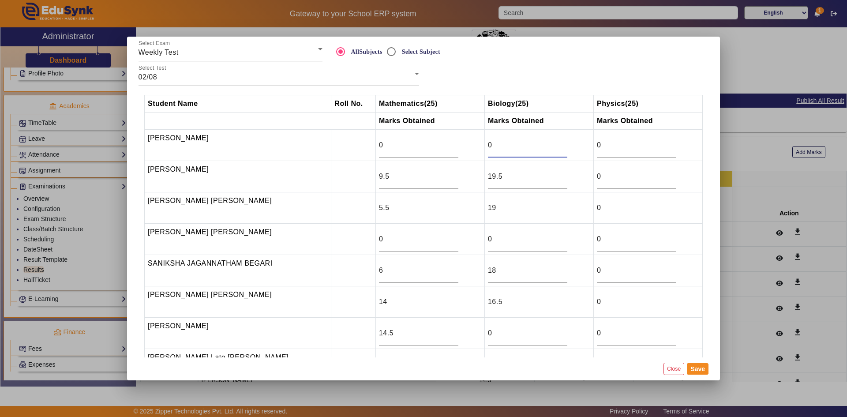
click at [464, 146] on tr "[PERSON_NAME] 0 0 0" at bounding box center [424, 145] width 558 height 31
type input "18"
click at [695, 369] on button "Save" at bounding box center [698, 368] width 22 height 11
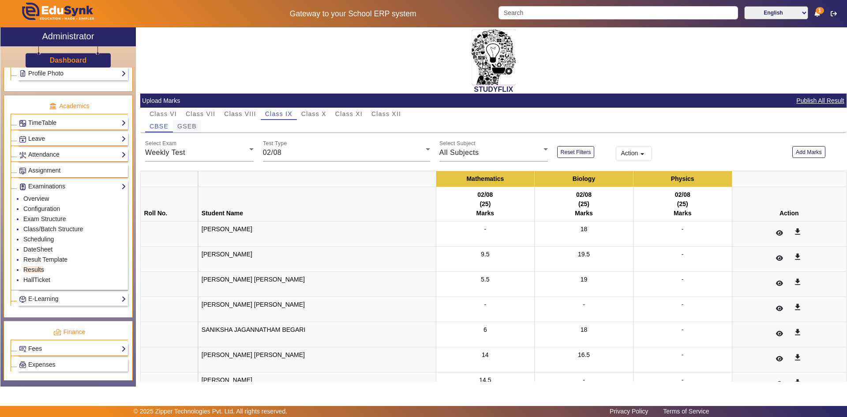
click at [190, 128] on span "GSEB" at bounding box center [186, 126] width 19 height 6
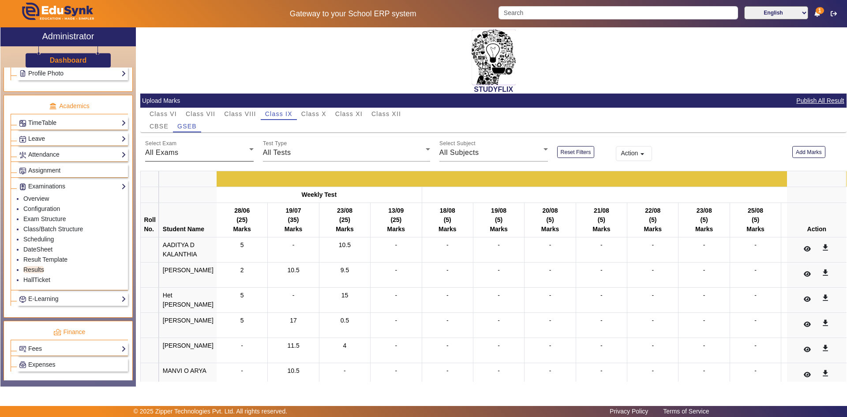
click at [187, 152] on div "All Exams" at bounding box center [197, 152] width 104 height 11
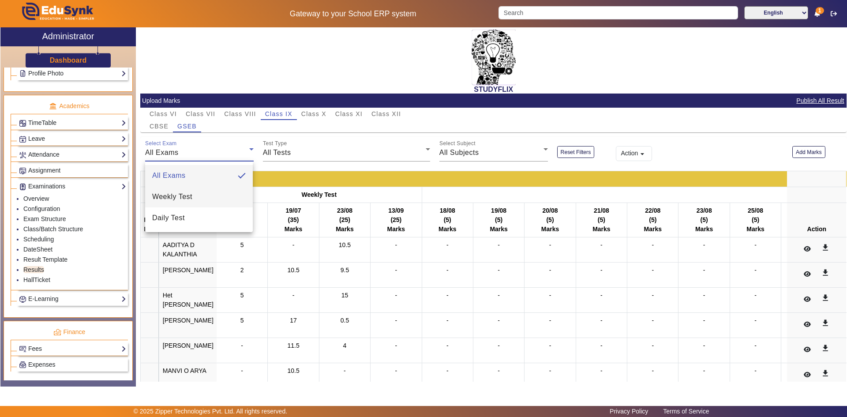
click at [161, 202] on mat-option "Weekly Test" at bounding box center [199, 196] width 108 height 21
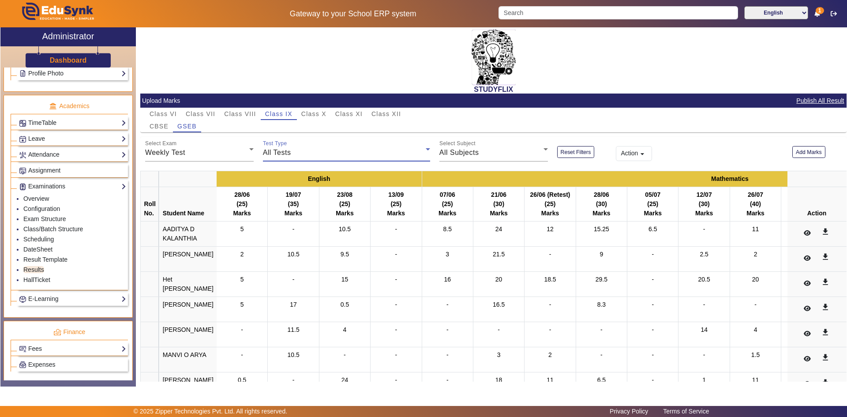
click at [273, 154] on span "All Tests" at bounding box center [277, 152] width 28 height 7
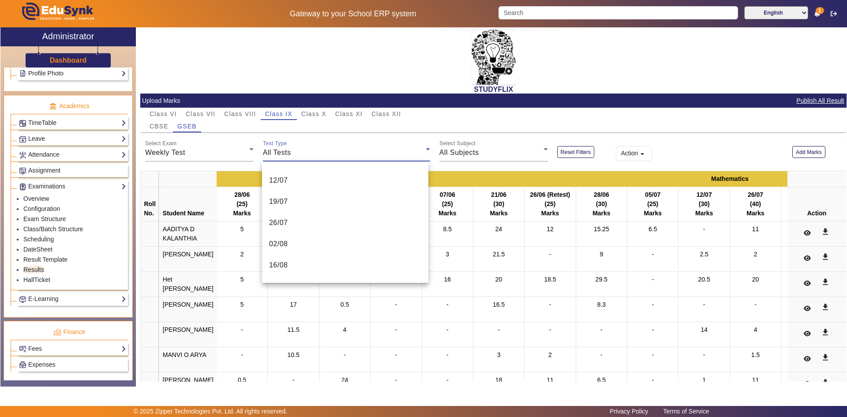
scroll to position [132, 0]
click at [283, 229] on span "02/08" at bounding box center [278, 233] width 19 height 11
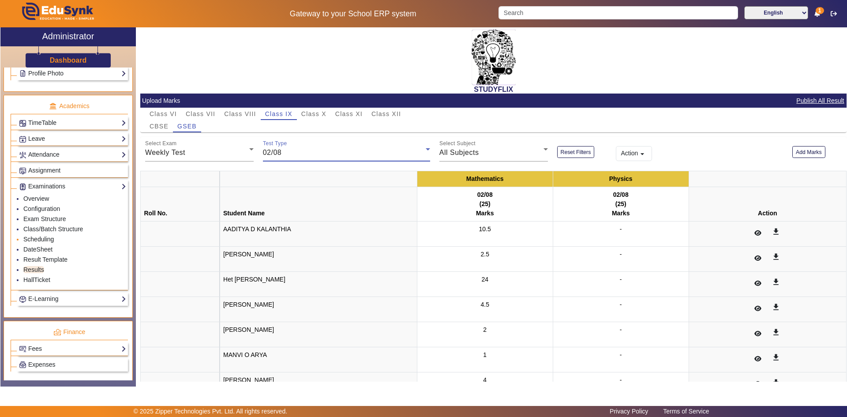
click at [41, 240] on link "Scheduling" at bounding box center [38, 239] width 30 height 7
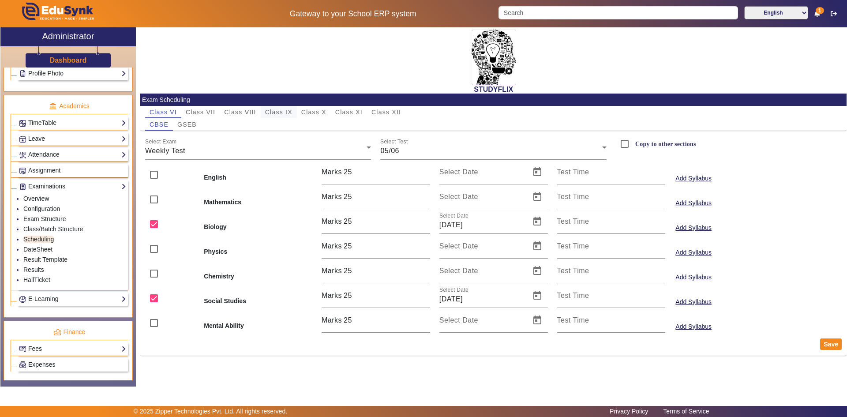
click at [285, 115] on span "Class IX" at bounding box center [278, 112] width 27 height 6
click at [191, 124] on span "GSEB" at bounding box center [186, 124] width 19 height 6
click at [155, 223] on input "checkbox" at bounding box center [154, 224] width 18 height 18
checkbox input "true"
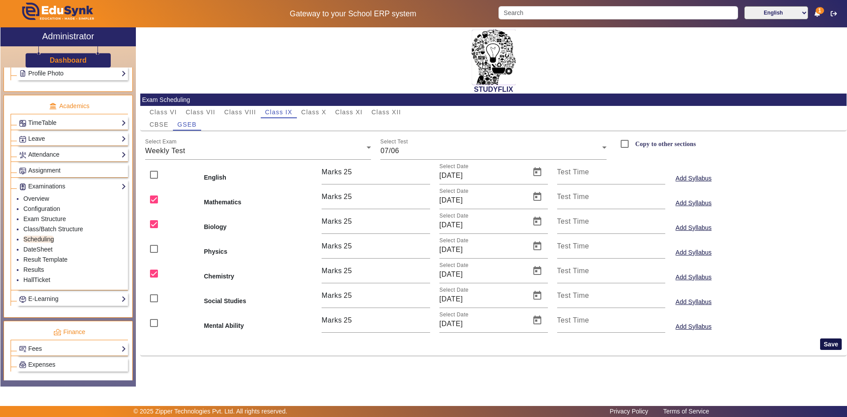
click at [832, 340] on button "Save" at bounding box center [831, 343] width 22 height 11
click at [33, 271] on link "Results" at bounding box center [33, 269] width 21 height 7
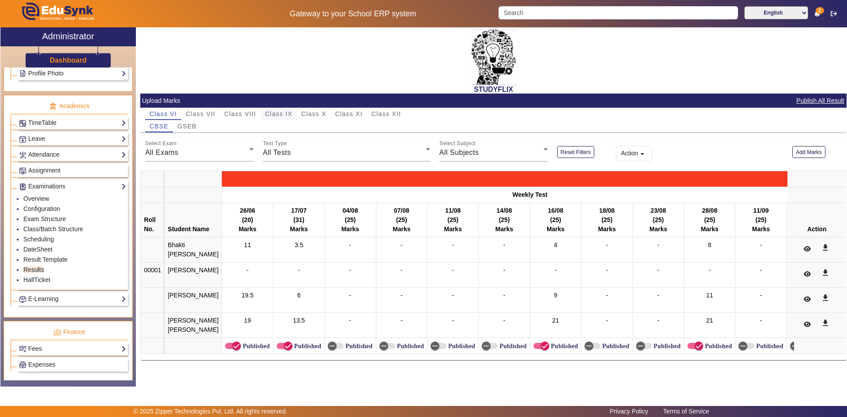
click at [284, 112] on span "Class IX" at bounding box center [278, 114] width 27 height 6
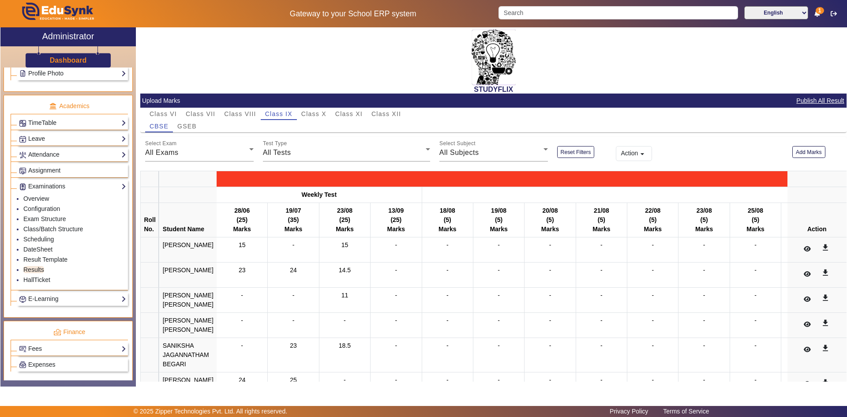
click at [194, 126] on span "GSEB" at bounding box center [186, 126] width 19 height 6
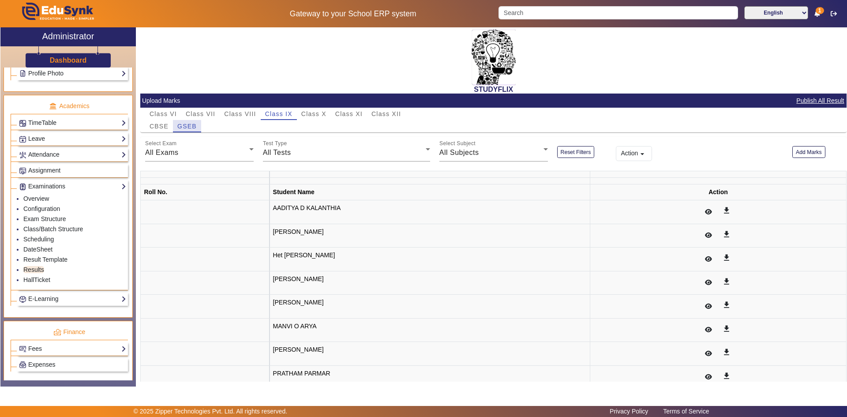
click at [186, 127] on span "GSEB" at bounding box center [186, 126] width 19 height 6
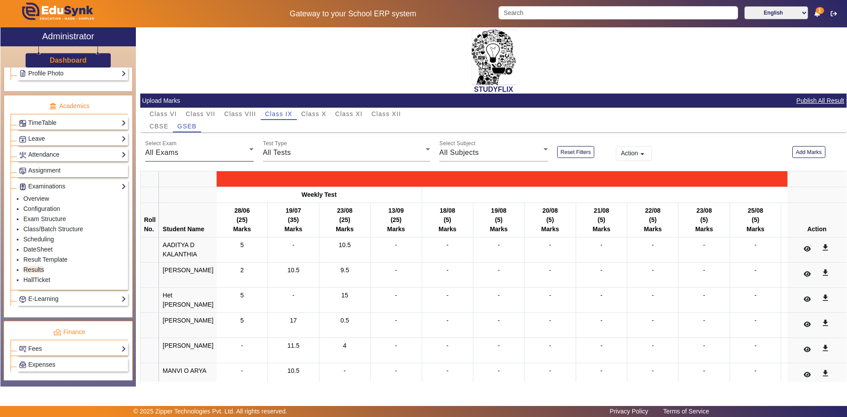
click at [165, 153] on span "All Exams" at bounding box center [162, 152] width 34 height 7
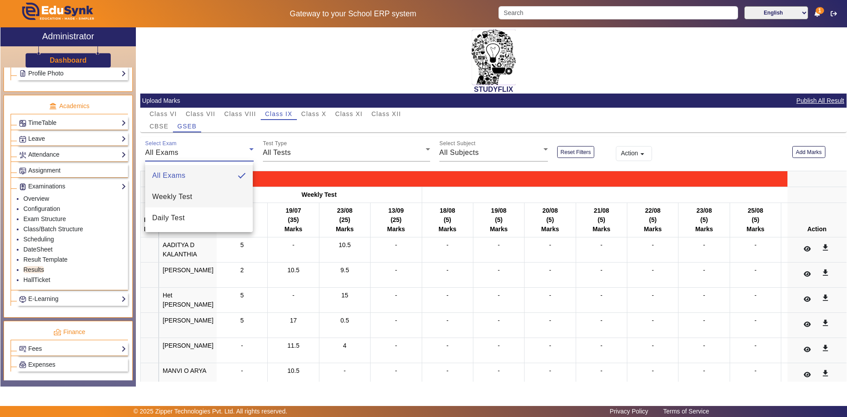
click at [171, 195] on span "Weekly Test" at bounding box center [172, 196] width 40 height 11
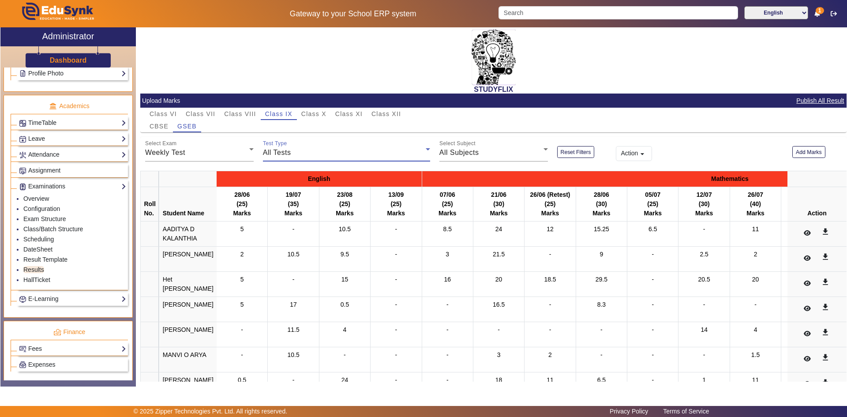
click at [282, 150] on span "All Tests" at bounding box center [277, 152] width 28 height 7
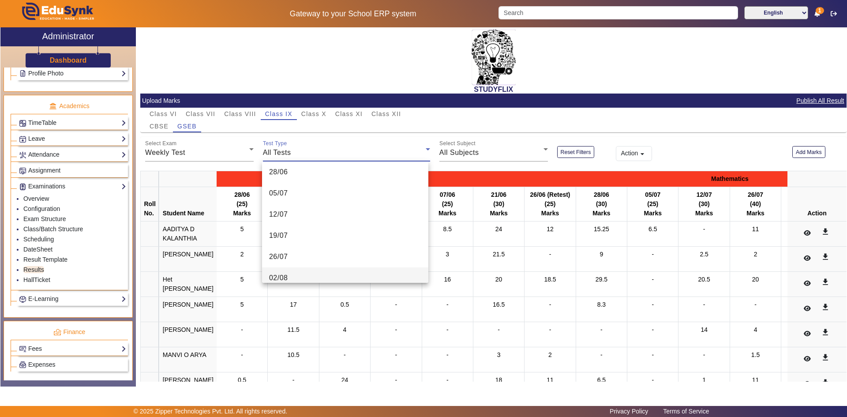
scroll to position [132, 0]
click at [289, 230] on mat-option "02/08" at bounding box center [345, 233] width 166 height 21
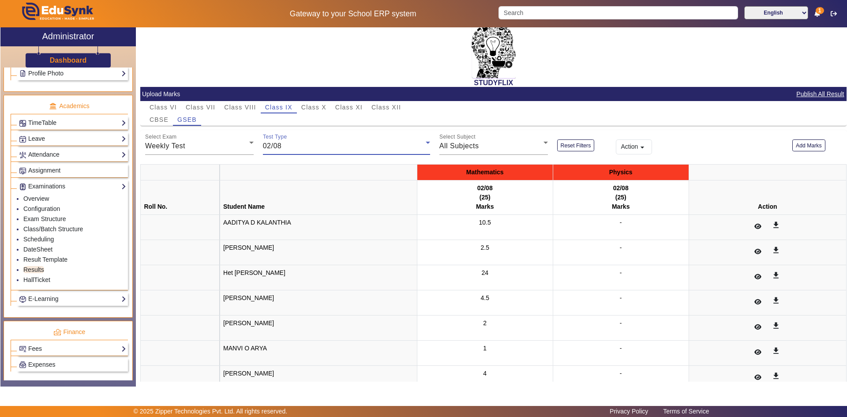
scroll to position [0, 0]
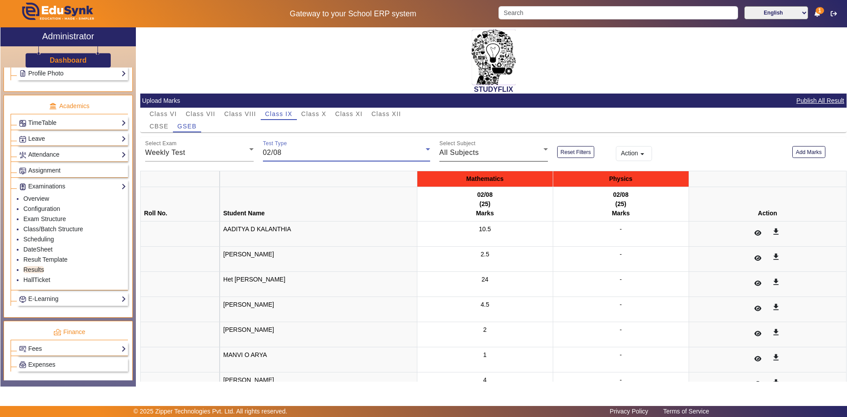
click at [456, 152] on span "All Subjects" at bounding box center [459, 152] width 40 height 7
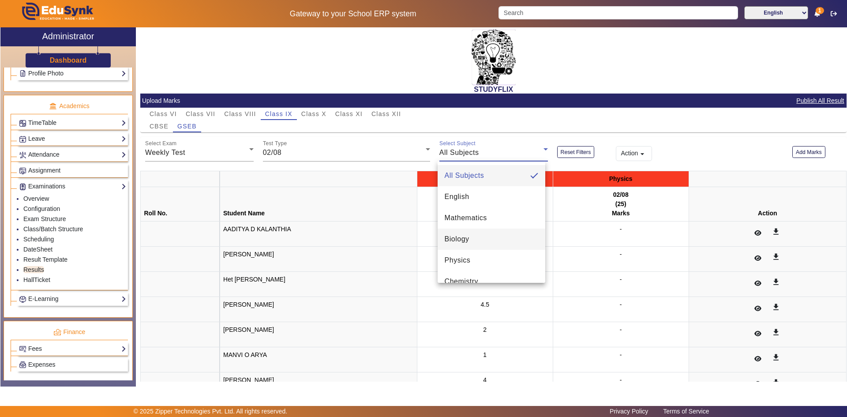
click at [455, 238] on span "Biology" at bounding box center [457, 239] width 25 height 11
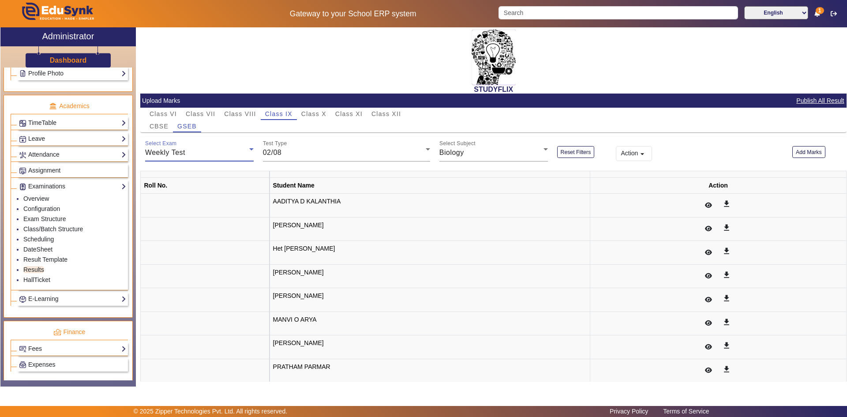
click at [199, 157] on div "Weekly Test" at bounding box center [197, 152] width 104 height 11
click at [176, 180] on span "All Exams" at bounding box center [169, 175] width 34 height 11
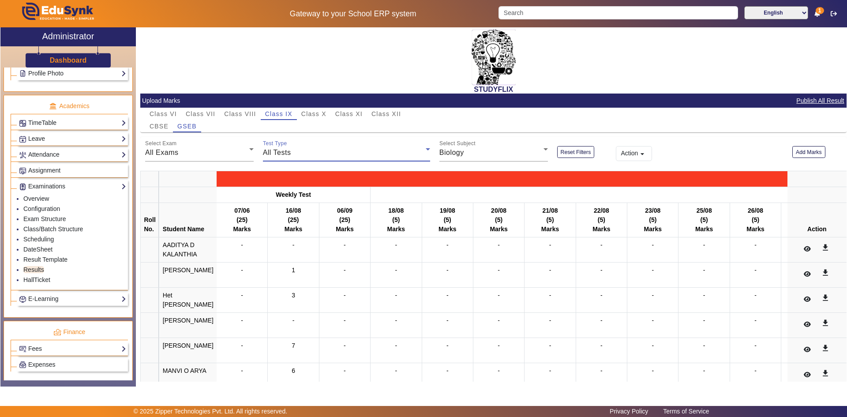
click at [273, 155] on span "All Tests" at bounding box center [277, 152] width 28 height 7
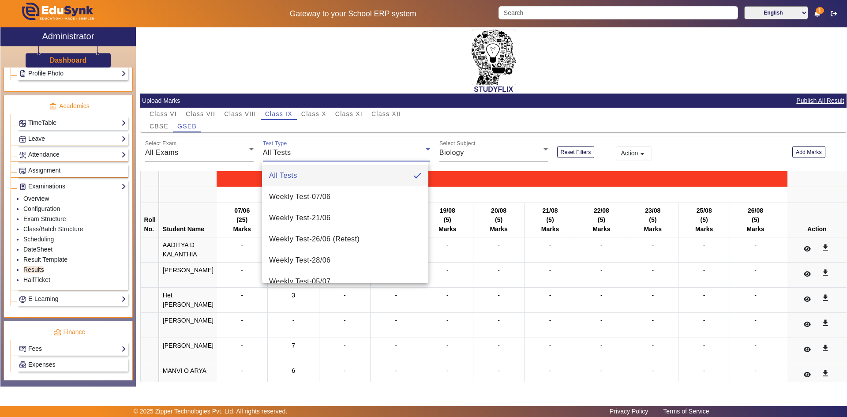
click at [244, 139] on div at bounding box center [423, 208] width 847 height 417
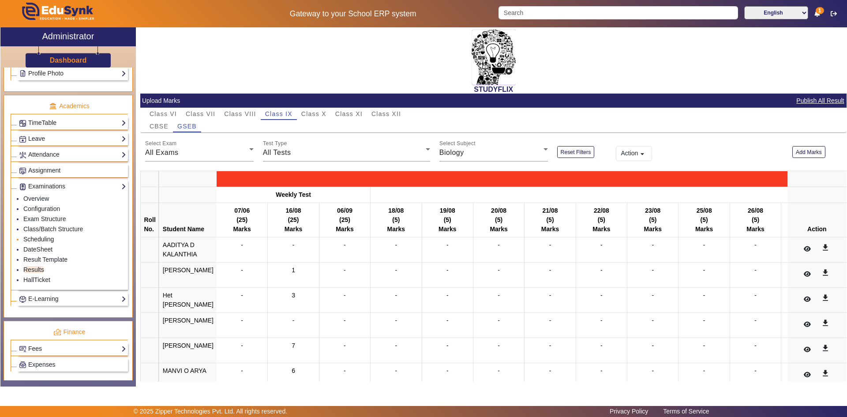
click at [40, 241] on link "Scheduling" at bounding box center [38, 239] width 30 height 7
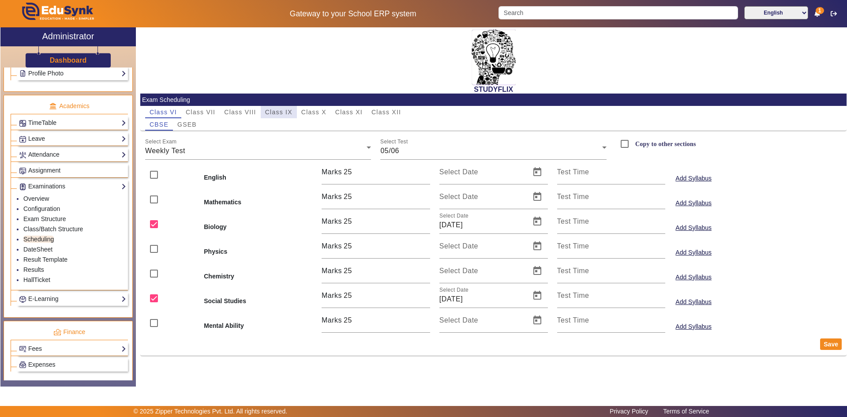
click at [281, 111] on span "Class IX" at bounding box center [278, 112] width 27 height 6
click at [185, 126] on span "GSEB" at bounding box center [186, 124] width 19 height 6
click at [156, 221] on input "checkbox" at bounding box center [154, 224] width 18 height 18
checkbox input "false"
click at [269, 154] on div "Weekly Test" at bounding box center [256, 151] width 222 height 11
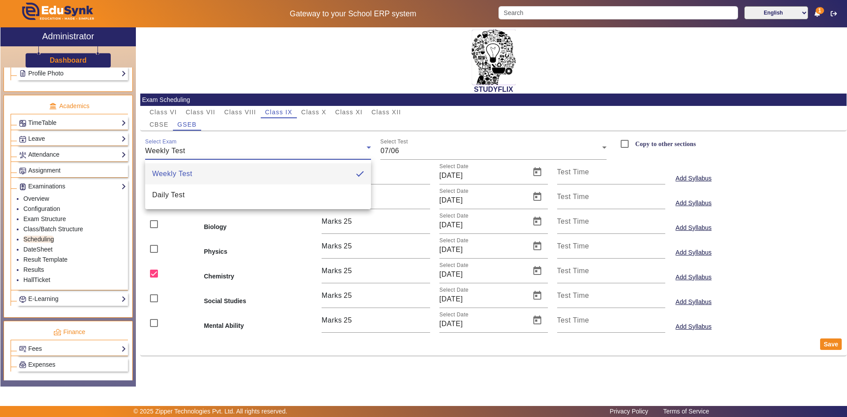
click at [227, 176] on mat-option "Weekly Test" at bounding box center [258, 173] width 226 height 21
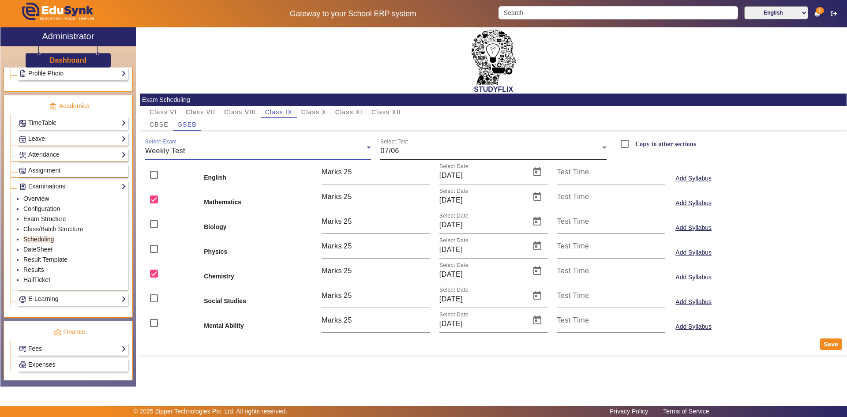
click at [399, 147] on div "07/06" at bounding box center [491, 151] width 222 height 11
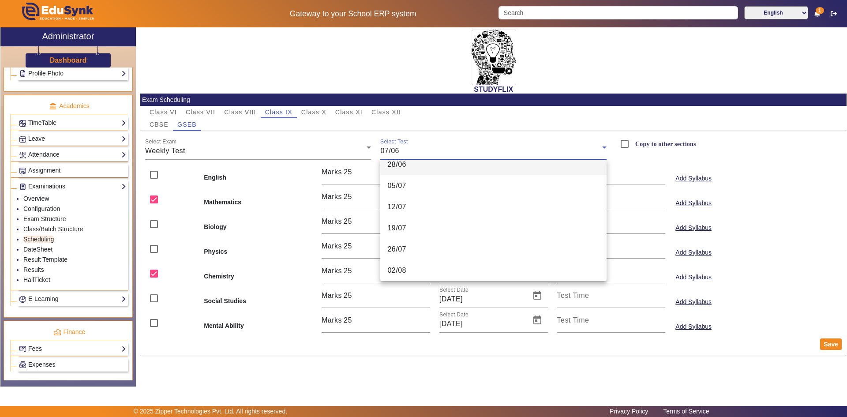
scroll to position [88, 0]
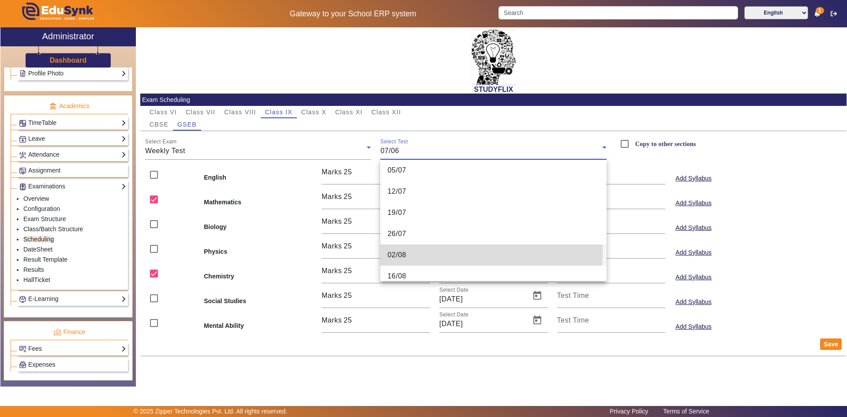
click at [397, 253] on span "02/08" at bounding box center [396, 255] width 19 height 11
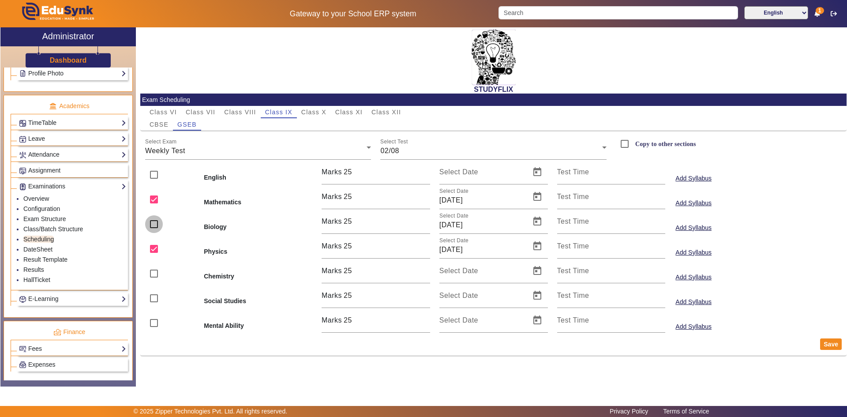
click at [155, 225] on input "checkbox" at bounding box center [154, 224] width 18 height 18
checkbox input "true"
click at [834, 345] on button "Save" at bounding box center [831, 343] width 22 height 11
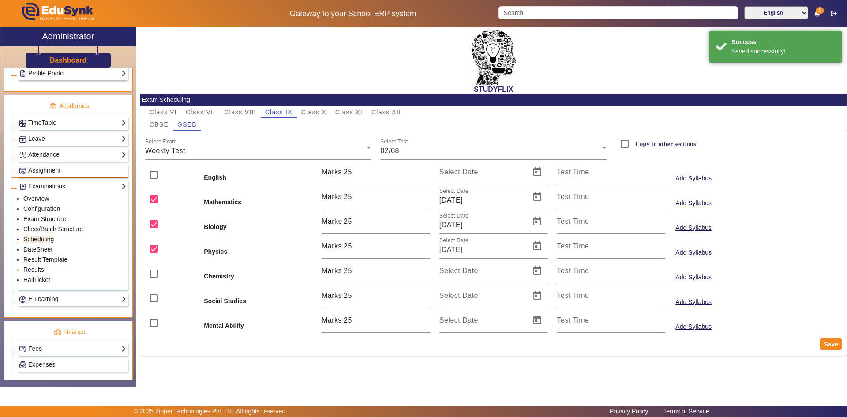
click at [37, 269] on link "Results" at bounding box center [33, 269] width 21 height 7
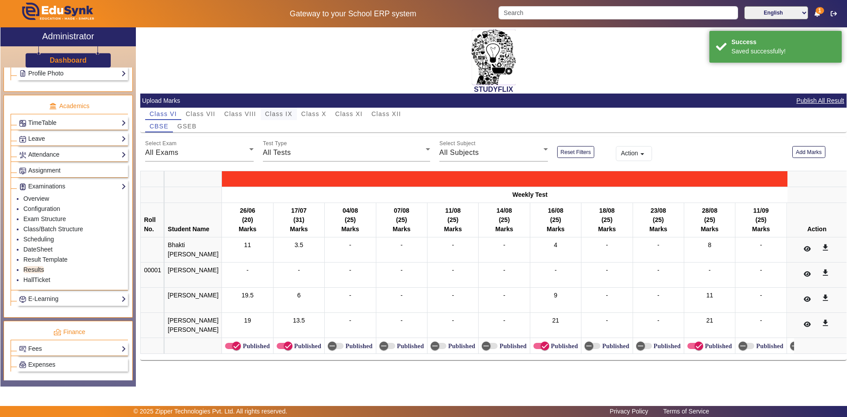
click at [269, 113] on span "Class IX" at bounding box center [278, 114] width 27 height 6
click at [275, 112] on span "Class IX" at bounding box center [278, 114] width 27 height 6
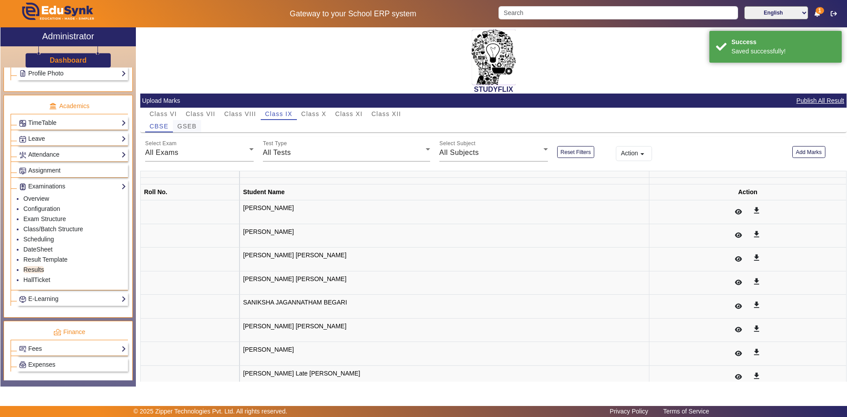
click at [186, 126] on span "GSEB" at bounding box center [186, 126] width 19 height 6
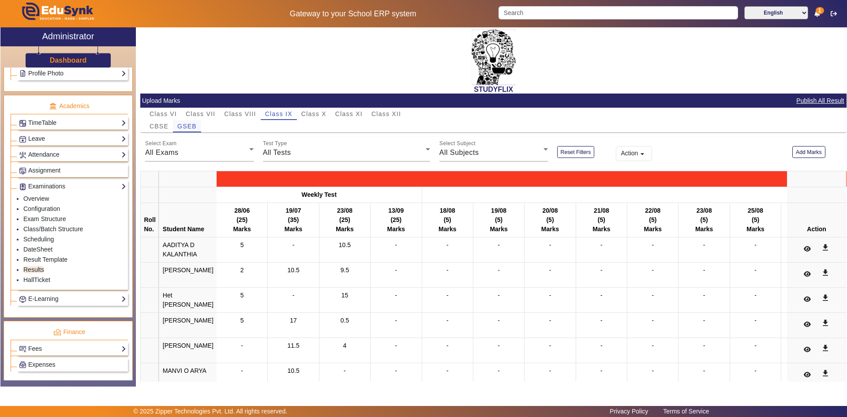
scroll to position [88, 0]
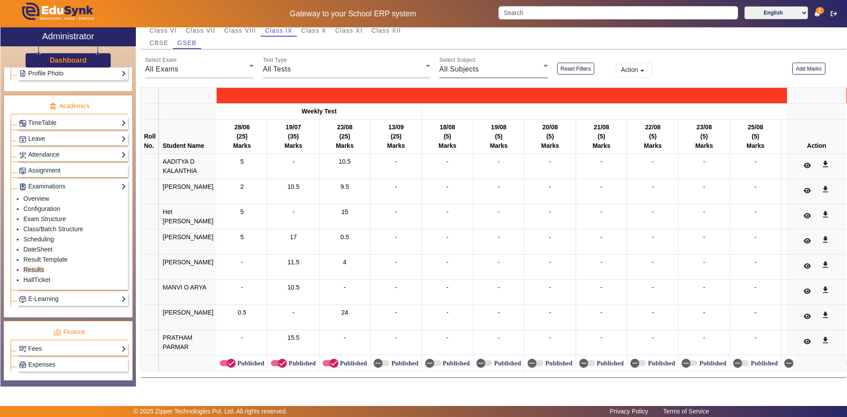
click at [458, 65] on span "All Subjects" at bounding box center [459, 68] width 40 height 7
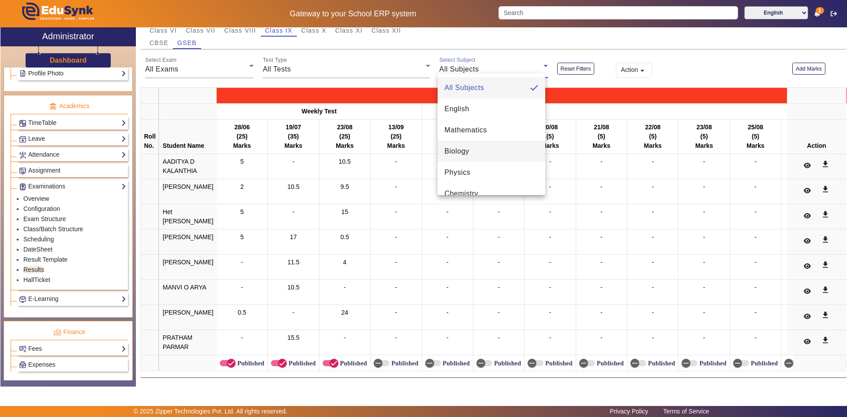
click at [457, 148] on span "Biology" at bounding box center [457, 151] width 25 height 11
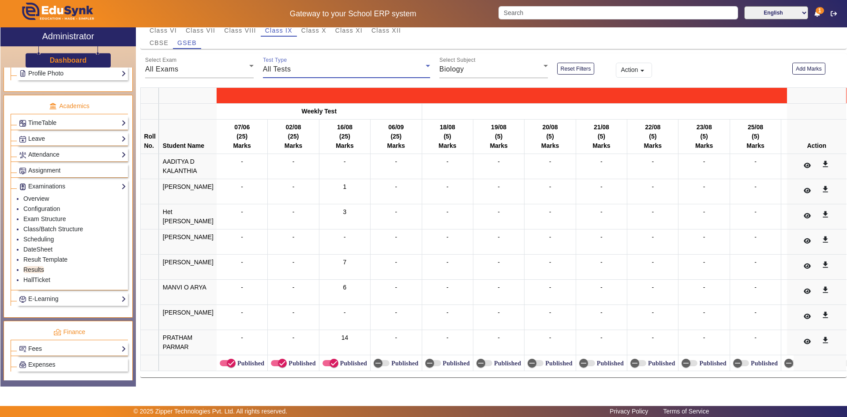
click at [287, 65] on span "All Tests" at bounding box center [277, 68] width 28 height 7
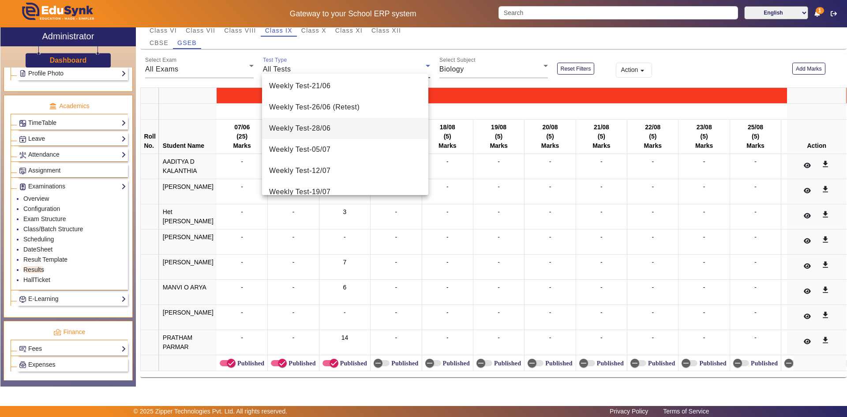
scroll to position [88, 0]
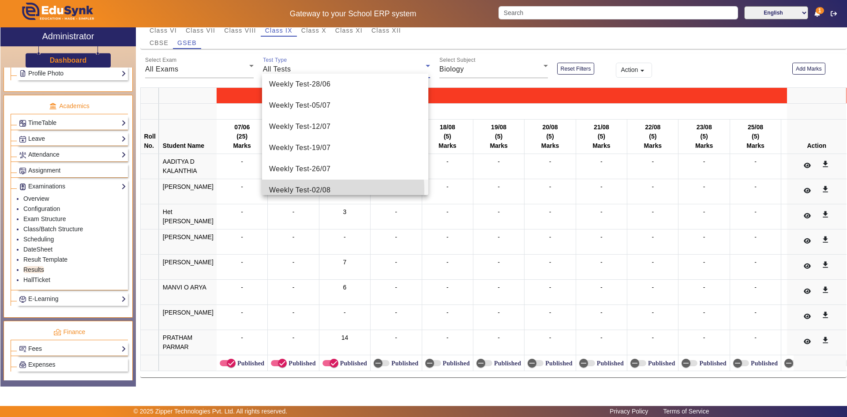
click at [301, 191] on span "Weekly Test - 02/08" at bounding box center [300, 190] width 62 height 11
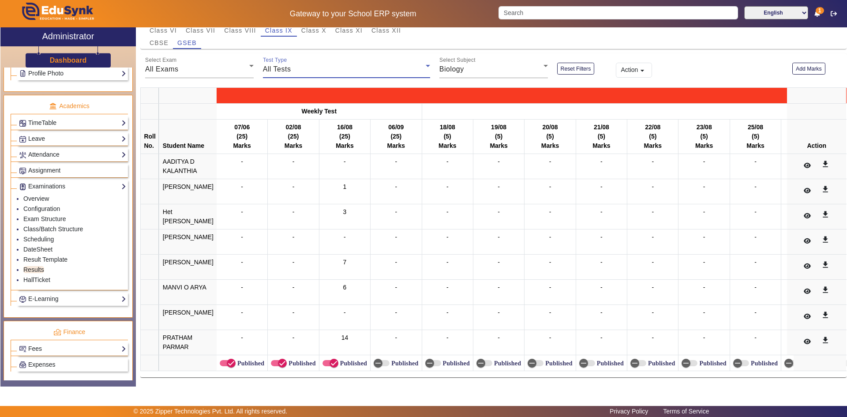
scroll to position [83, 0]
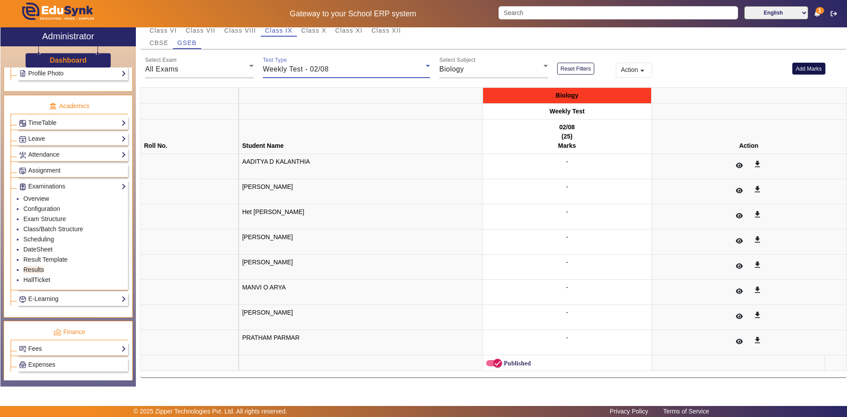
click at [796, 69] on button "Add Marks" at bounding box center [808, 69] width 33 height 12
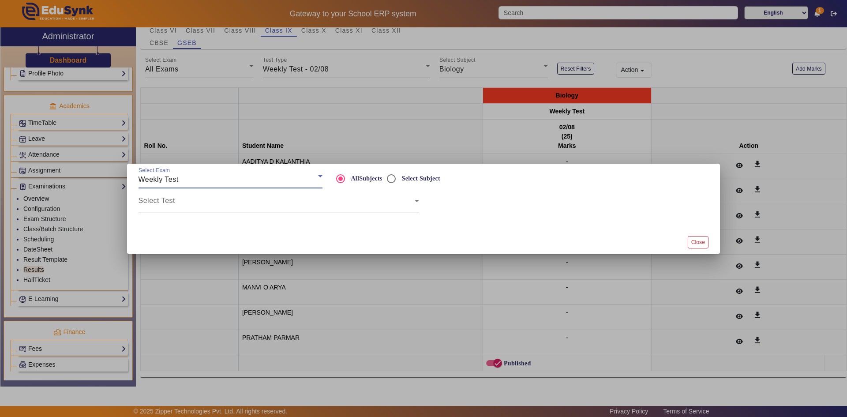
click at [305, 202] on span at bounding box center [277, 204] width 276 height 11
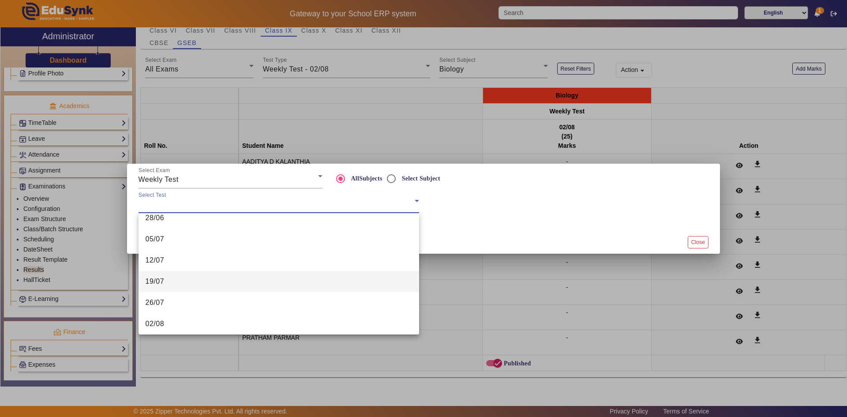
scroll to position [88, 0]
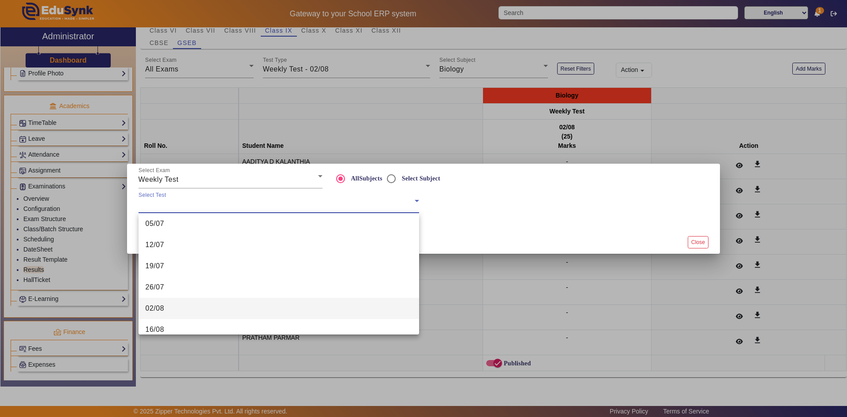
click at [178, 311] on mat-option "02/08" at bounding box center [279, 308] width 281 height 21
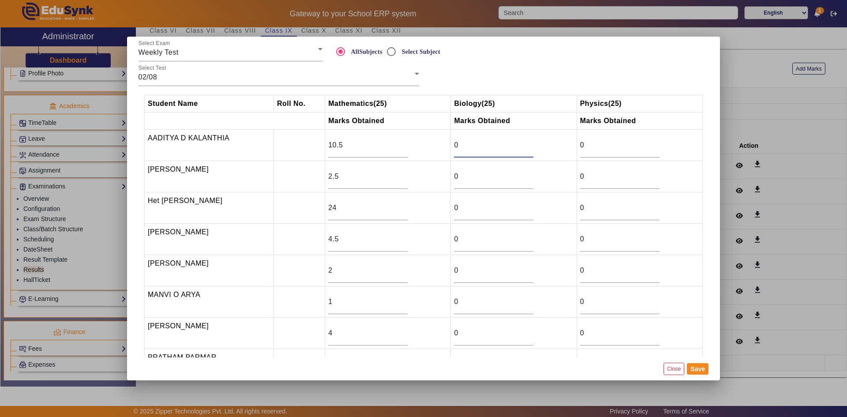
drag, startPoint x: 468, startPoint y: 143, endPoint x: 452, endPoint y: 145, distance: 16.9
click at [454, 145] on input "0" at bounding box center [493, 145] width 79 height 11
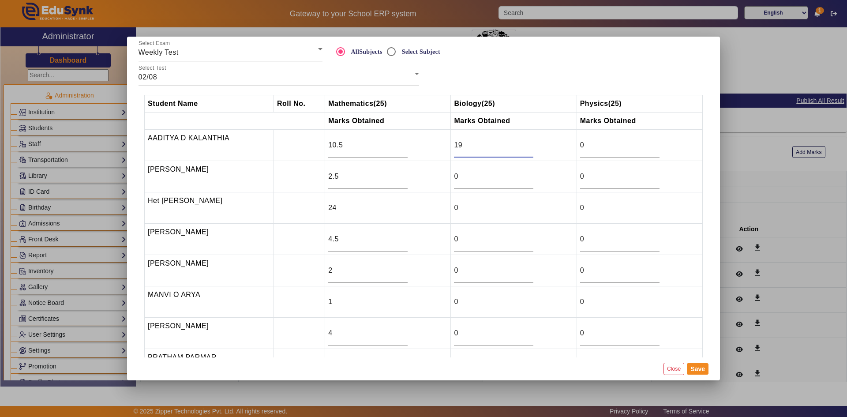
scroll to position [83, 0]
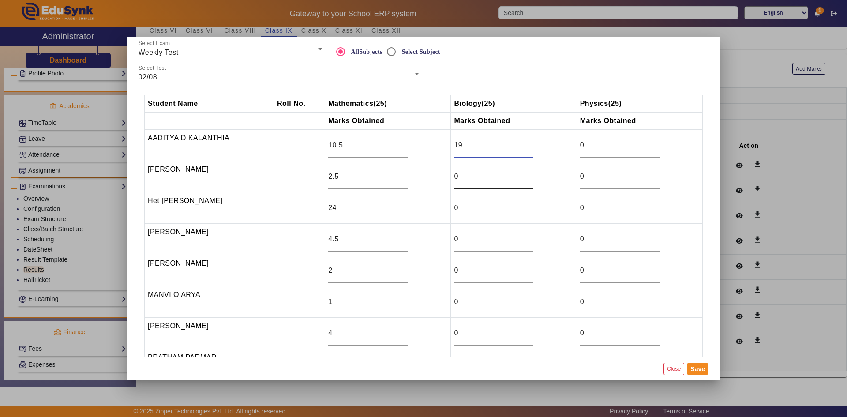
type input "19"
drag, startPoint x: 457, startPoint y: 176, endPoint x: 450, endPoint y: 180, distance: 8.0
click at [451, 180] on td "0" at bounding box center [514, 176] width 126 height 31
type input "07"
drag, startPoint x: 466, startPoint y: 211, endPoint x: 444, endPoint y: 211, distance: 22.1
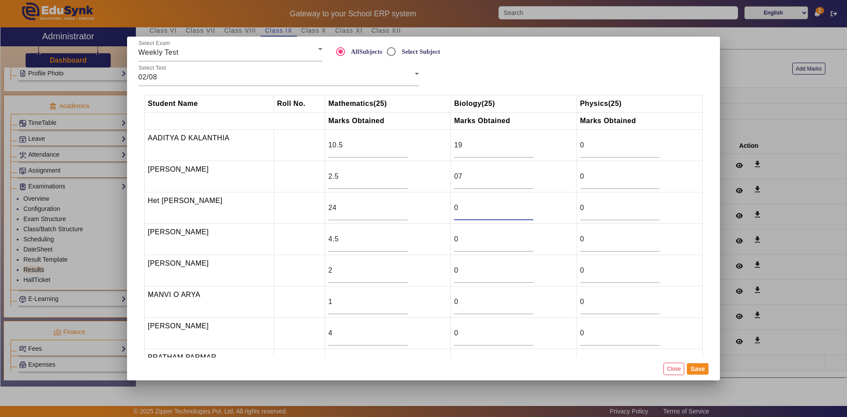
click at [444, 211] on tr "Het Prakash Patel 24 0 0" at bounding box center [424, 207] width 558 height 31
drag, startPoint x: 458, startPoint y: 237, endPoint x: 442, endPoint y: 241, distance: 16.7
click at [442, 241] on tr "HIRANSHI SONI 4.5 0 0" at bounding box center [424, 239] width 558 height 31
drag, startPoint x: 459, startPoint y: 270, endPoint x: 449, endPoint y: 270, distance: 9.7
click at [451, 270] on td "0" at bounding box center [514, 270] width 126 height 31
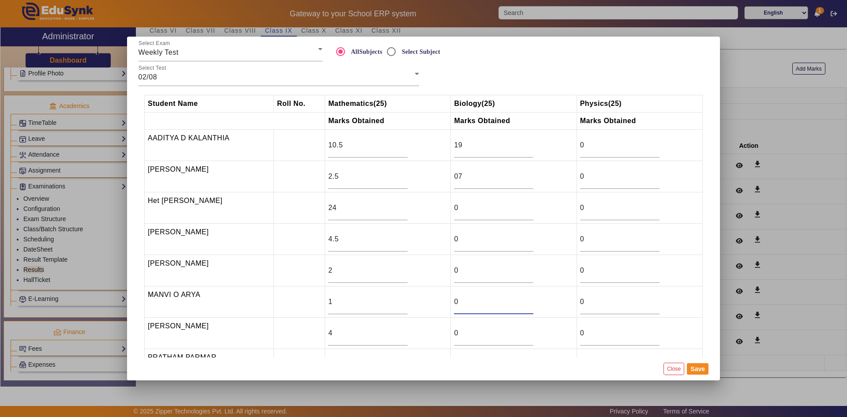
drag, startPoint x: 460, startPoint y: 296, endPoint x: 448, endPoint y: 300, distance: 12.6
click at [448, 300] on tr "MANVI O ARYA 1 0 0" at bounding box center [424, 301] width 558 height 31
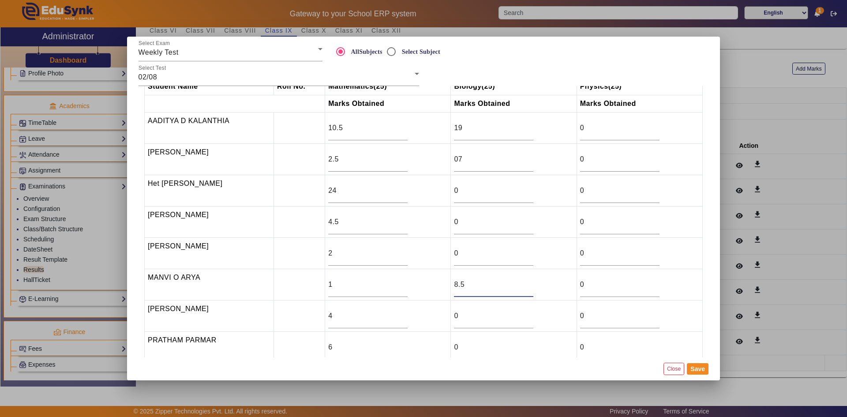
scroll to position [32, 0]
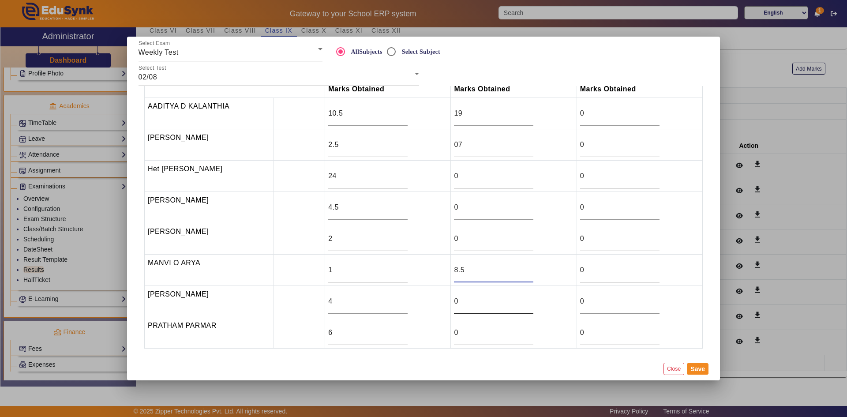
type input "8.5"
drag, startPoint x: 458, startPoint y: 302, endPoint x: 448, endPoint y: 303, distance: 10.2
click at [451, 303] on td "0" at bounding box center [514, 301] width 126 height 31
type input "18"
click at [461, 325] on div "0" at bounding box center [493, 332] width 79 height 25
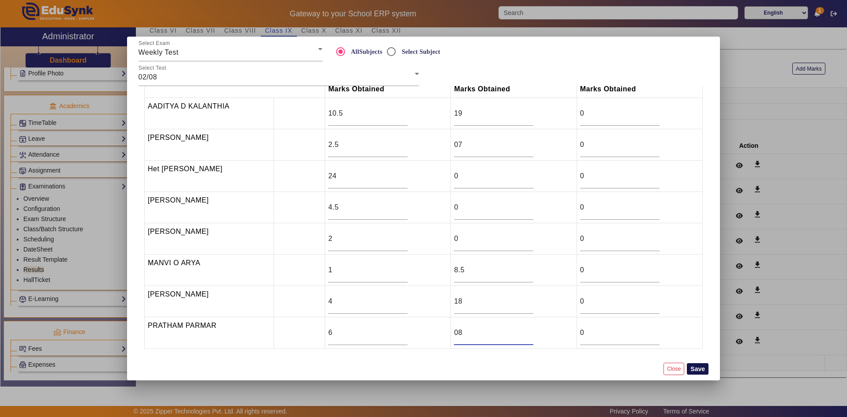
type input "08"
click at [694, 369] on button "Save" at bounding box center [698, 368] width 22 height 11
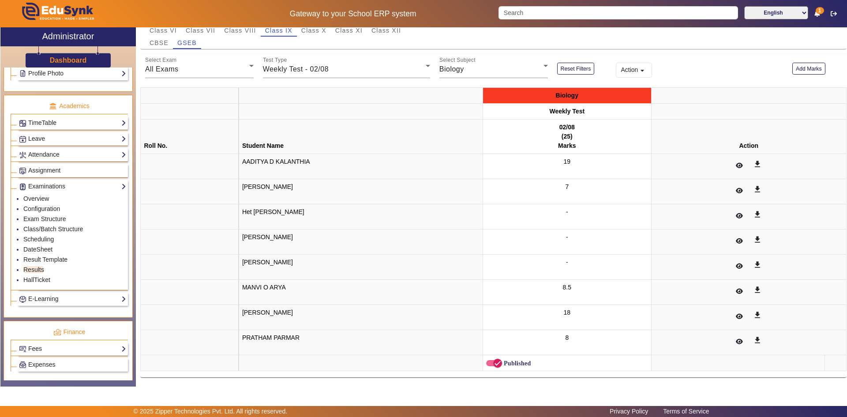
scroll to position [39, 0]
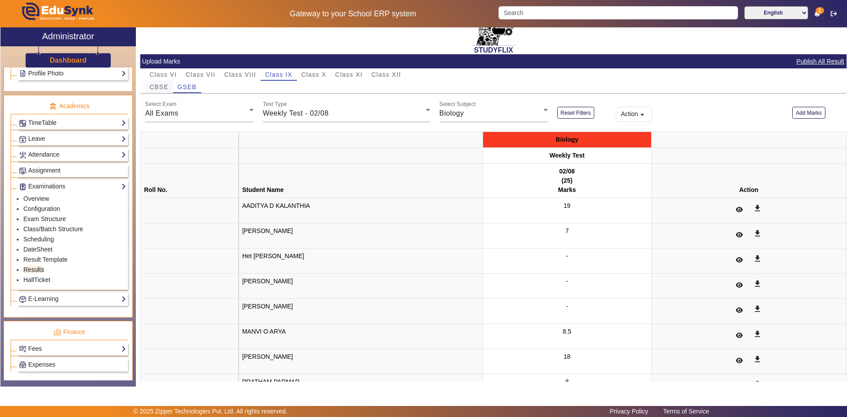
click at [165, 89] on span "CBSE" at bounding box center [159, 87] width 19 height 6
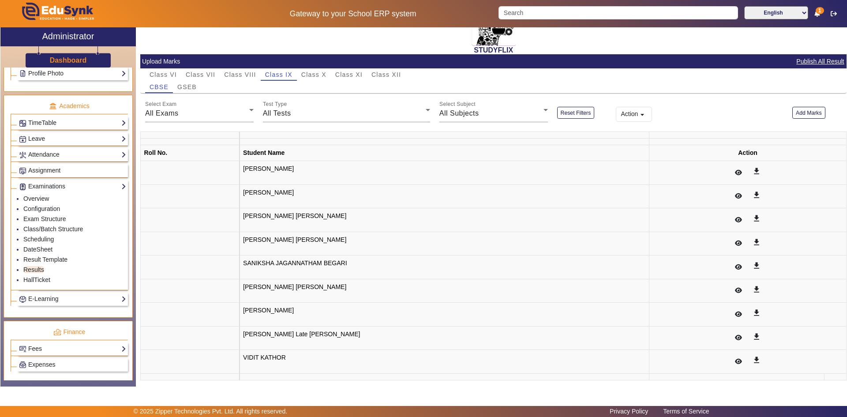
click at [207, 114] on div "All Exams" at bounding box center [197, 113] width 104 height 11
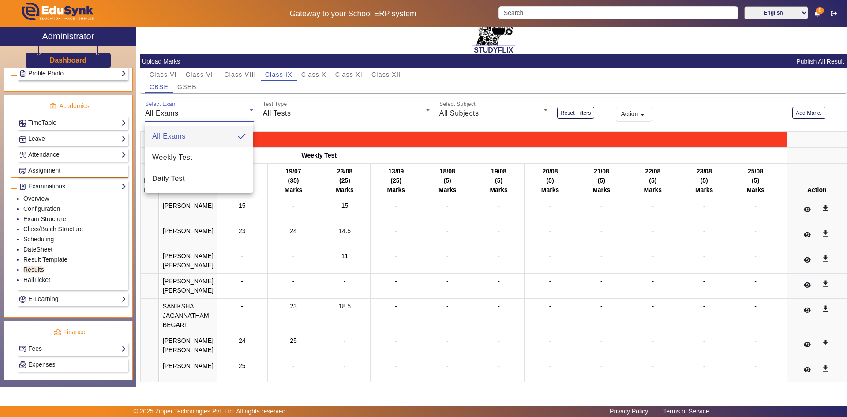
click at [169, 116] on div at bounding box center [423, 208] width 847 height 417
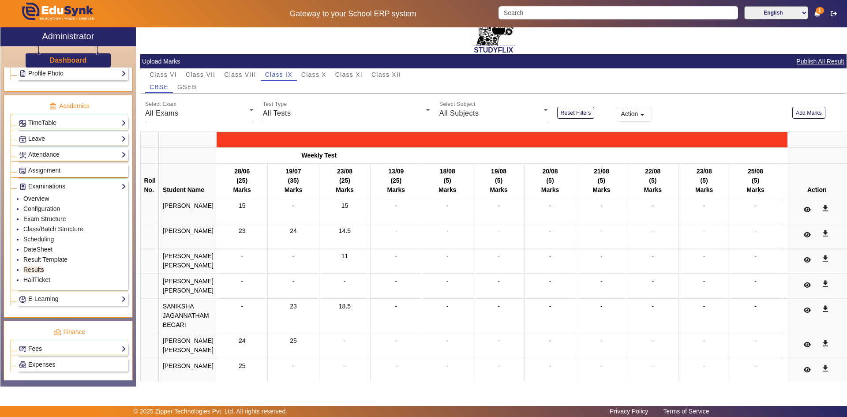
click at [176, 117] on span "All Exams" at bounding box center [162, 112] width 34 height 7
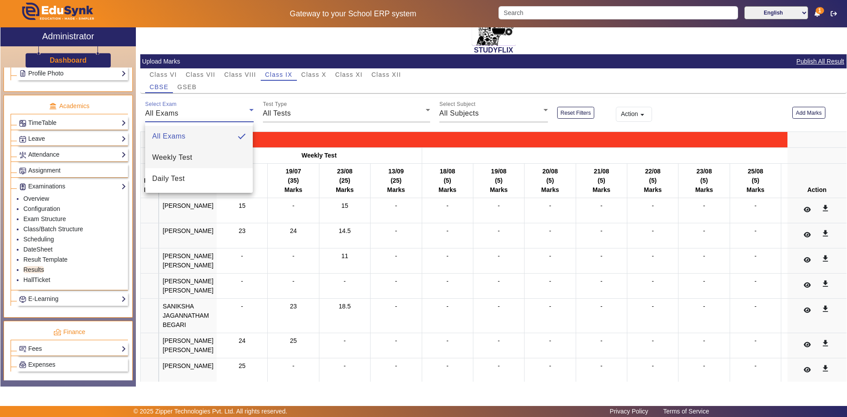
click at [183, 157] on mat-option "Weekly Test" at bounding box center [199, 157] width 108 height 21
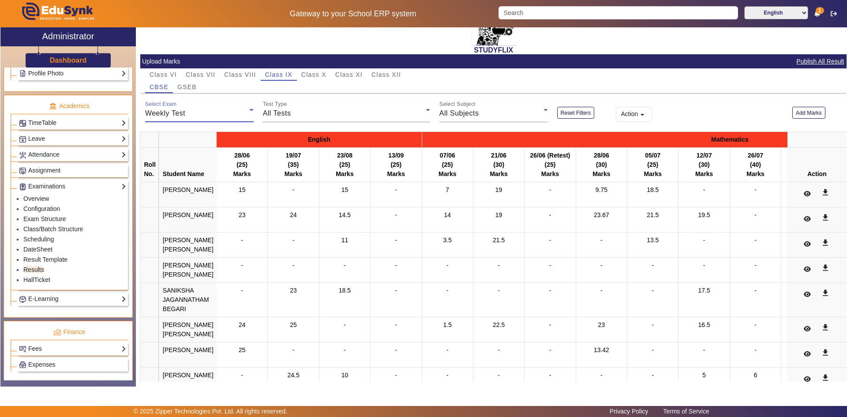
click at [198, 116] on div "Weekly Test" at bounding box center [197, 113] width 104 height 11
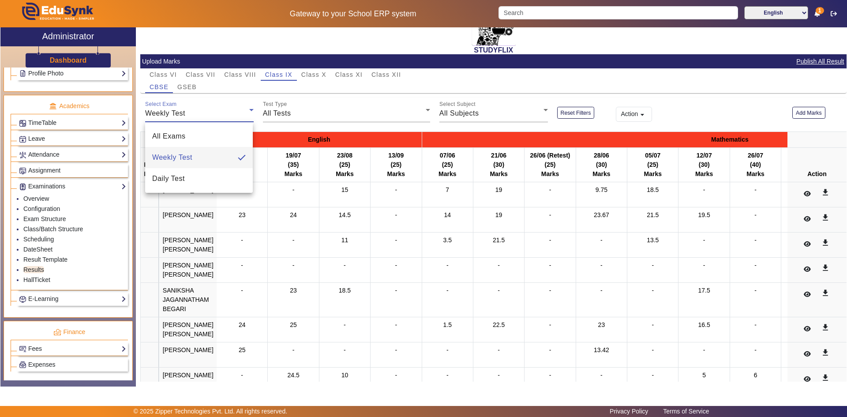
click at [198, 116] on div at bounding box center [423, 208] width 847 height 417
click at [274, 113] on span "All Tests" at bounding box center [277, 112] width 28 height 7
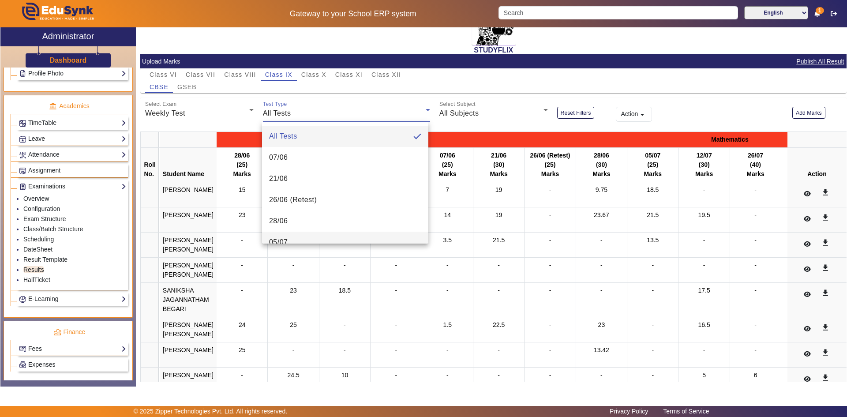
scroll to position [44, 0]
click at [299, 197] on mat-option "05/07" at bounding box center [345, 197] width 166 height 21
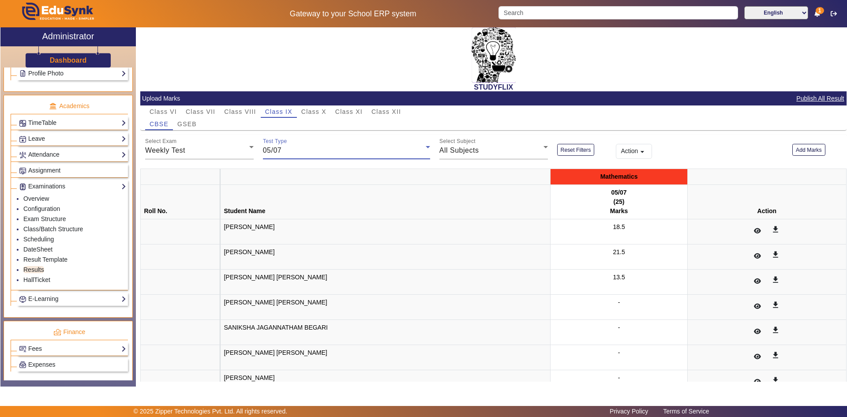
scroll to position [0, 0]
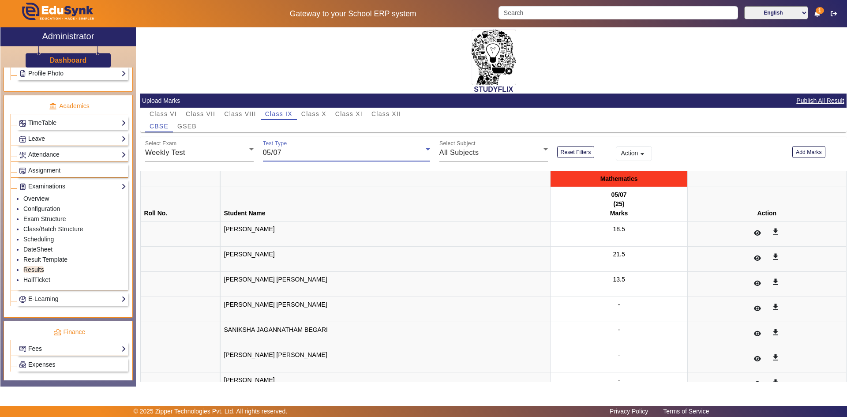
click at [312, 150] on div "05/07" at bounding box center [344, 152] width 163 height 11
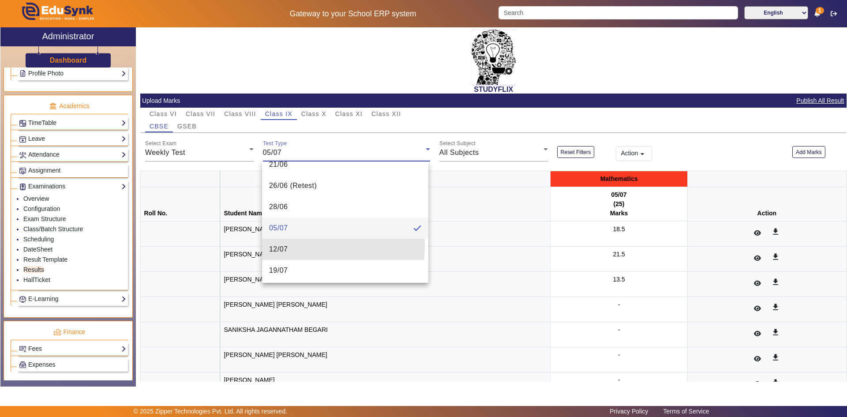
click at [309, 245] on mat-option "12/07" at bounding box center [345, 249] width 166 height 21
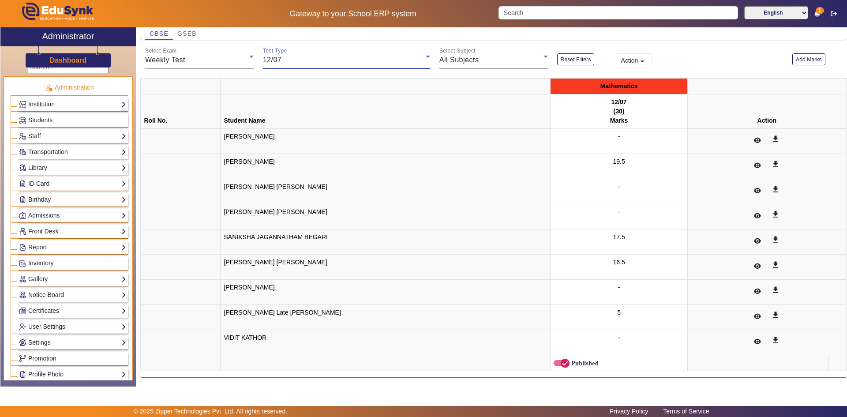
scroll to position [0, 0]
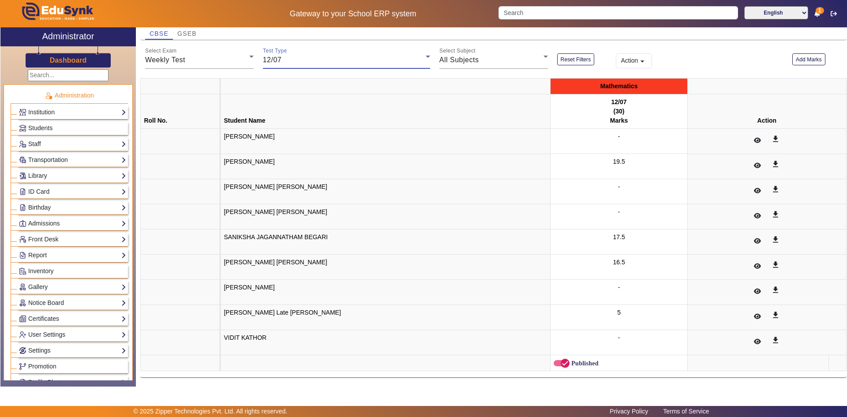
click at [303, 63] on div "12/07" at bounding box center [344, 60] width 163 height 11
click at [190, 64] on div at bounding box center [423, 208] width 847 height 417
click at [193, 62] on div "Weekly Test" at bounding box center [197, 60] width 104 height 11
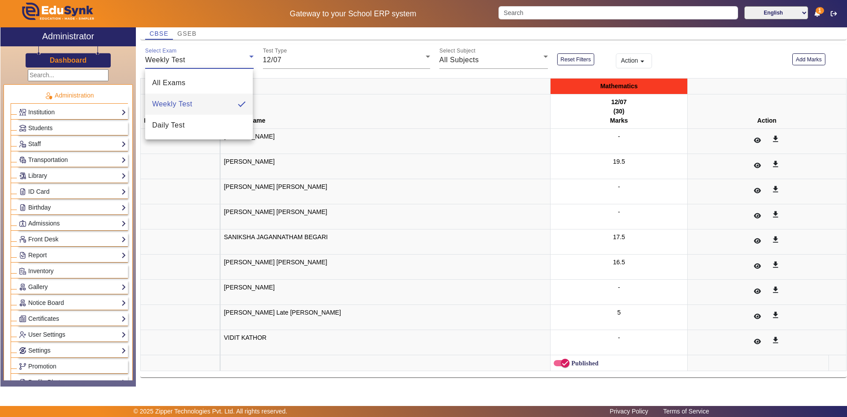
click at [304, 63] on div at bounding box center [423, 208] width 847 height 417
click at [59, 130] on link "Students" at bounding box center [72, 128] width 107 height 10
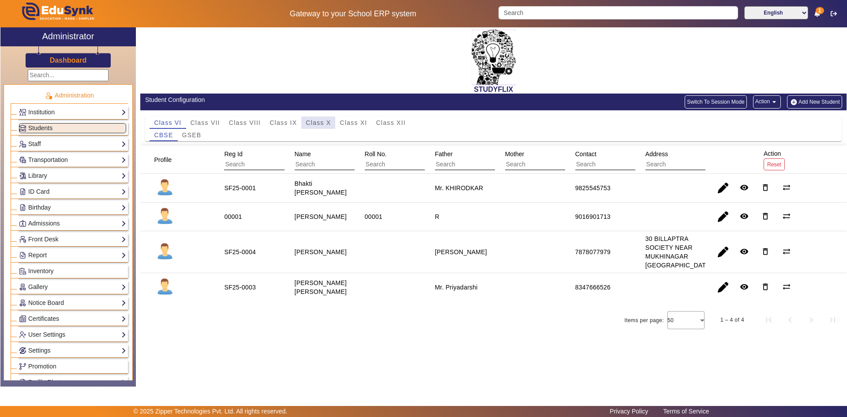
click at [319, 121] on span "Class X" at bounding box center [318, 123] width 25 height 6
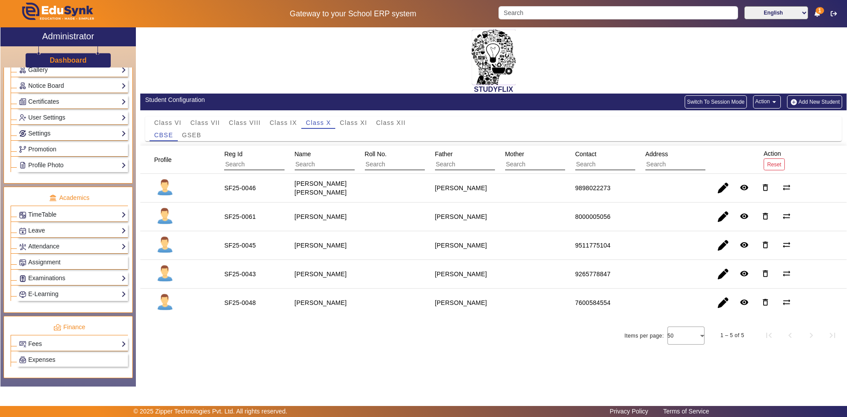
scroll to position [221, 0]
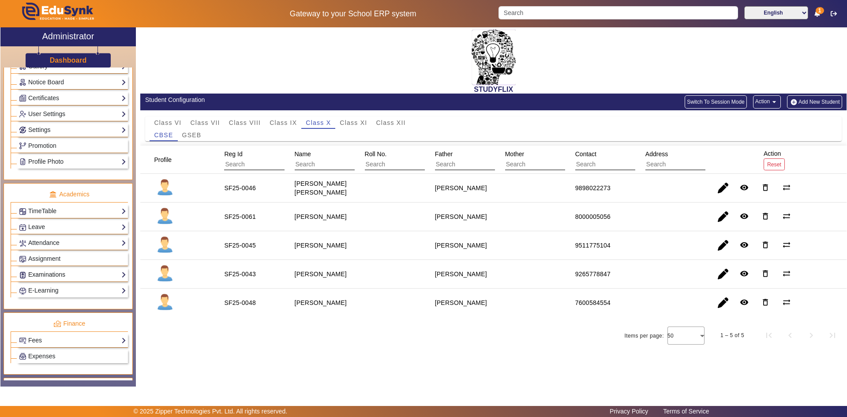
click at [48, 275] on link "Examinations" at bounding box center [72, 275] width 107 height 10
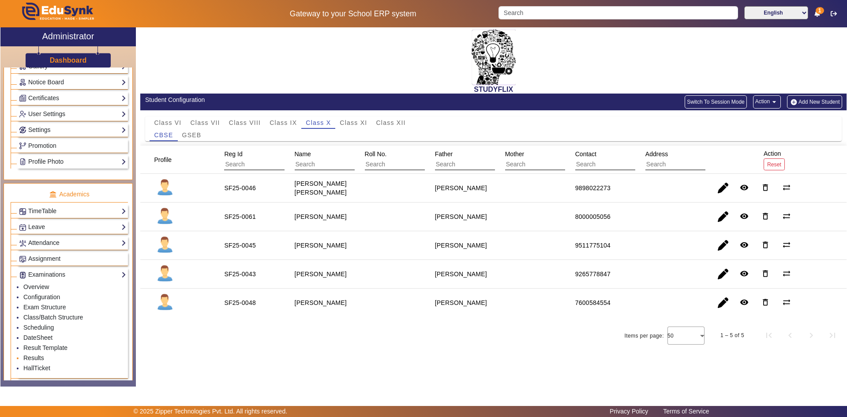
click at [39, 359] on link "Results" at bounding box center [33, 357] width 21 height 7
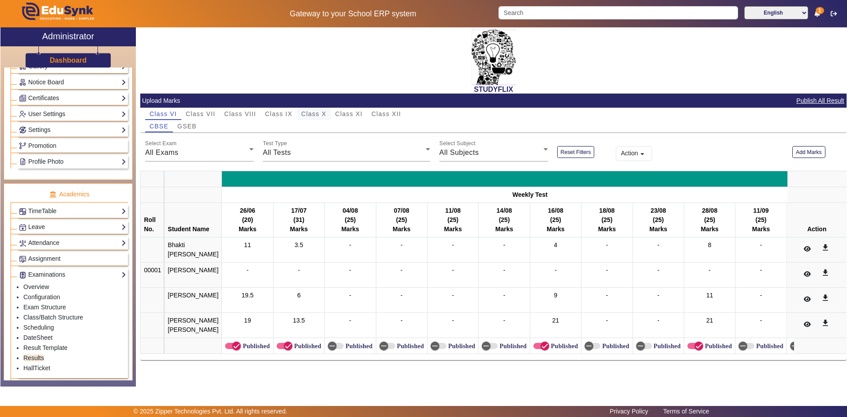
click at [311, 115] on span "Class X" at bounding box center [313, 114] width 25 height 6
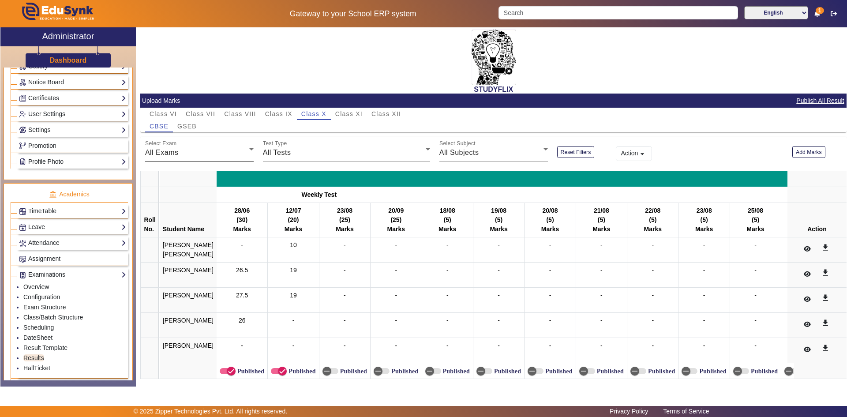
click at [183, 154] on div "All Exams" at bounding box center [197, 152] width 104 height 11
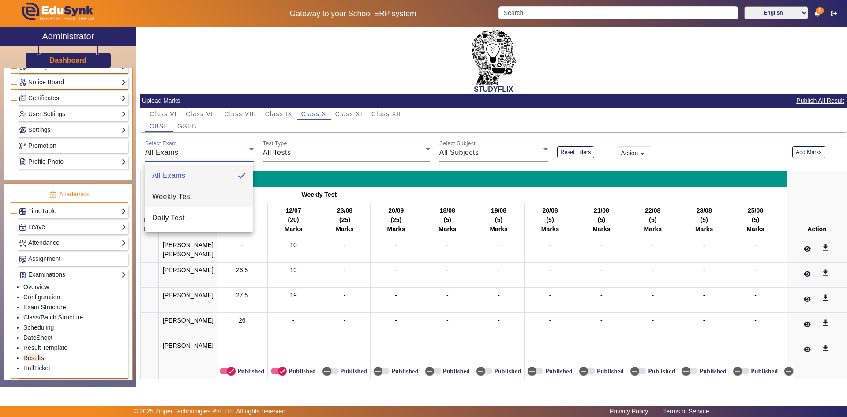
click at [169, 201] on span "Weekly Test" at bounding box center [172, 196] width 40 height 11
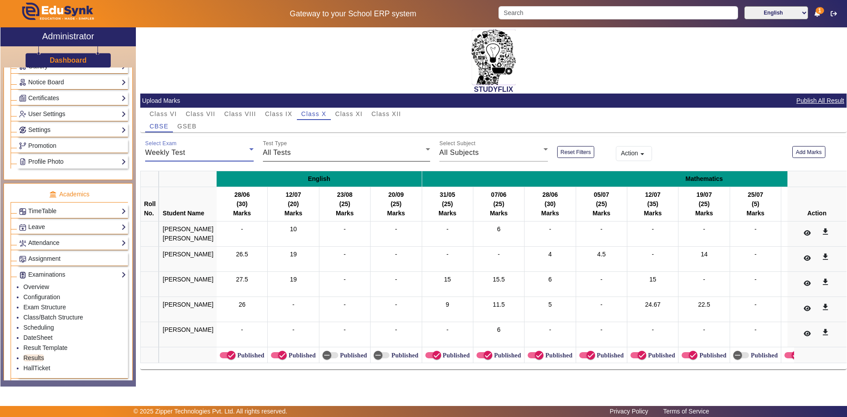
click at [302, 157] on div "All Tests" at bounding box center [344, 152] width 163 height 11
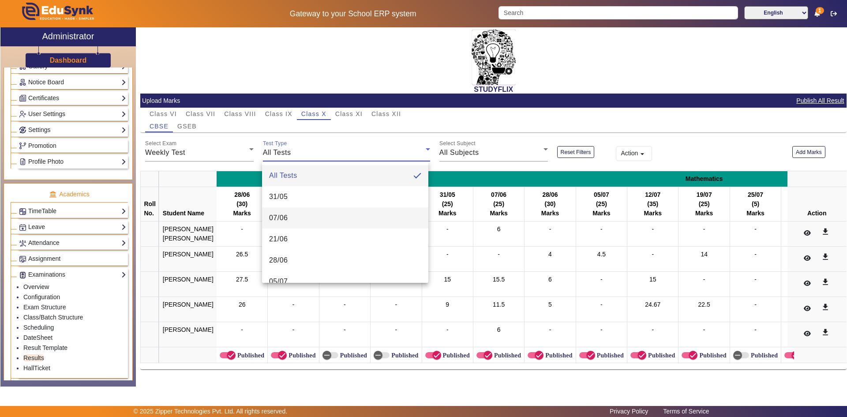
scroll to position [176, 0]
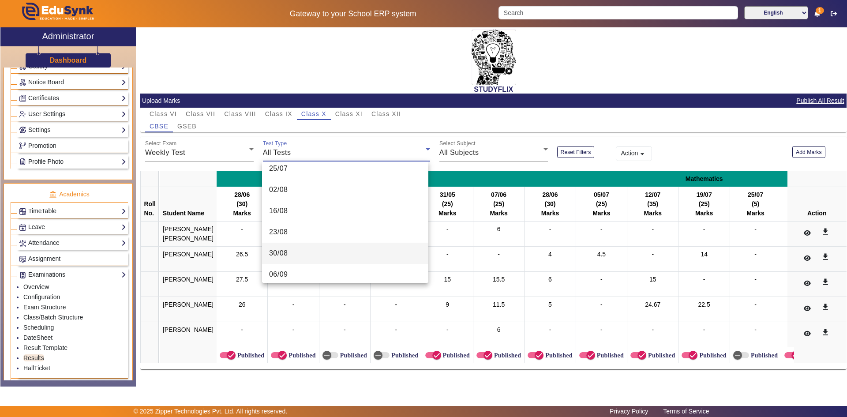
click at [299, 256] on mat-option "30/08" at bounding box center [345, 253] width 166 height 21
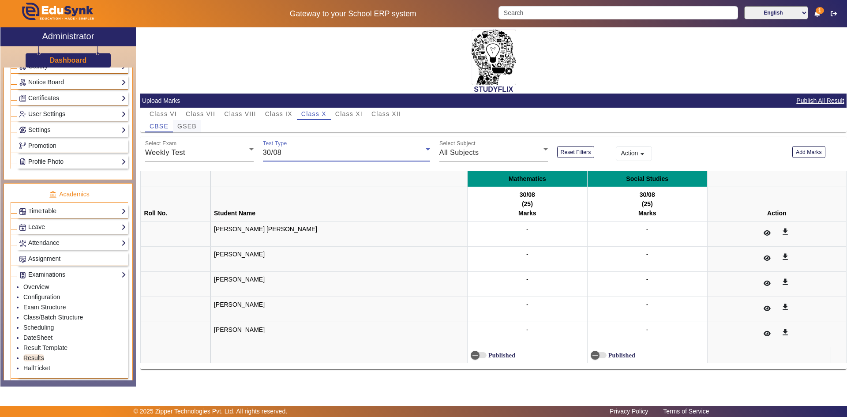
click at [188, 128] on span "GSEB" at bounding box center [186, 126] width 19 height 6
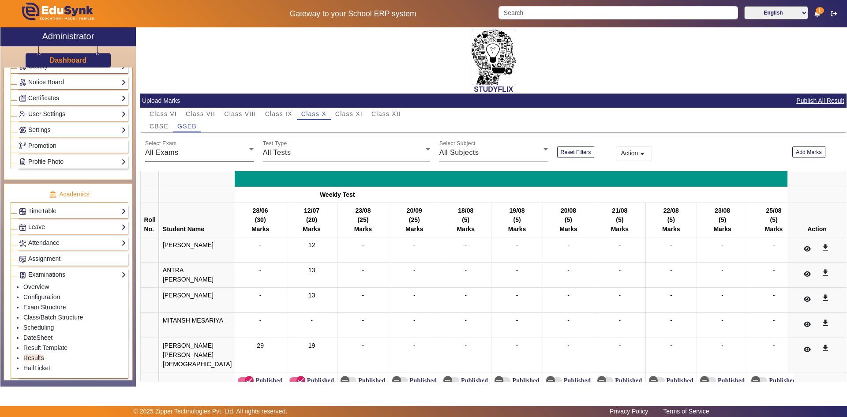
click at [179, 150] on div "All Exams" at bounding box center [197, 152] width 104 height 11
click at [174, 196] on span "Weekly Test" at bounding box center [172, 196] width 40 height 11
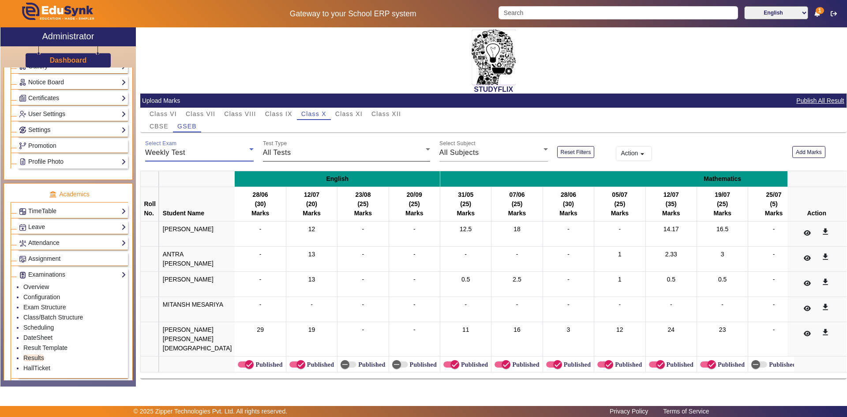
click at [283, 155] on span "All Tests" at bounding box center [277, 152] width 28 height 7
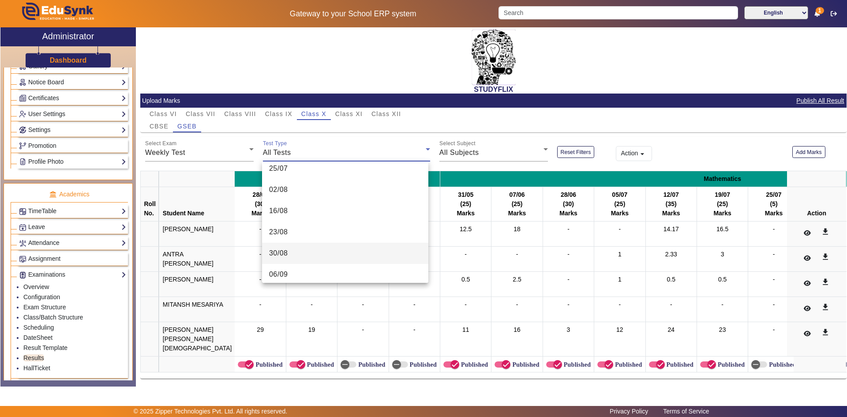
click at [292, 251] on mat-option "30/08" at bounding box center [345, 253] width 166 height 21
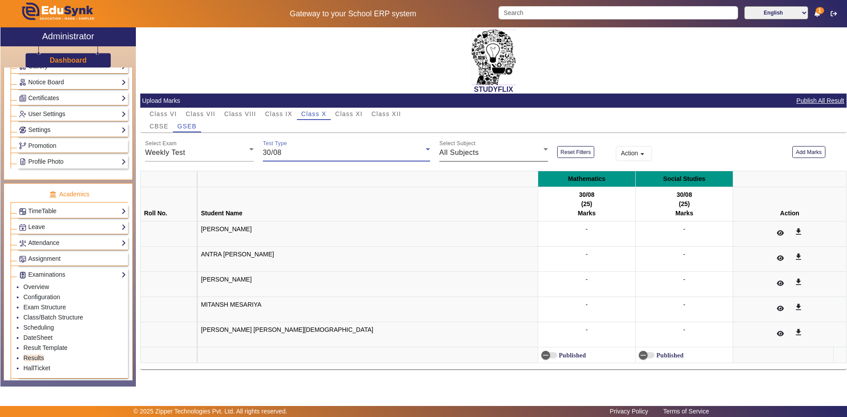
click at [466, 156] on span "All Subjects" at bounding box center [459, 152] width 40 height 7
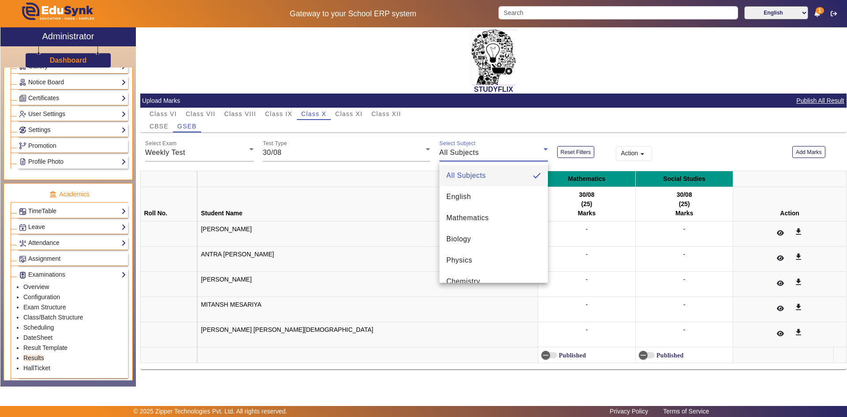
click at [575, 120] on div at bounding box center [423, 208] width 847 height 417
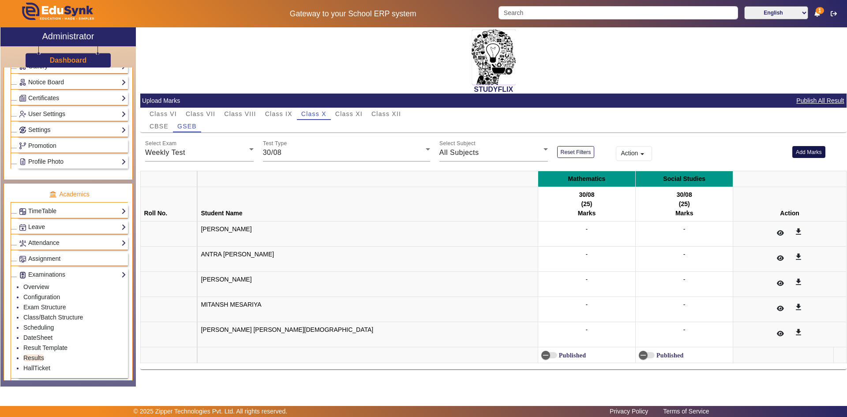
click at [806, 152] on button "Add Marks" at bounding box center [808, 152] width 33 height 12
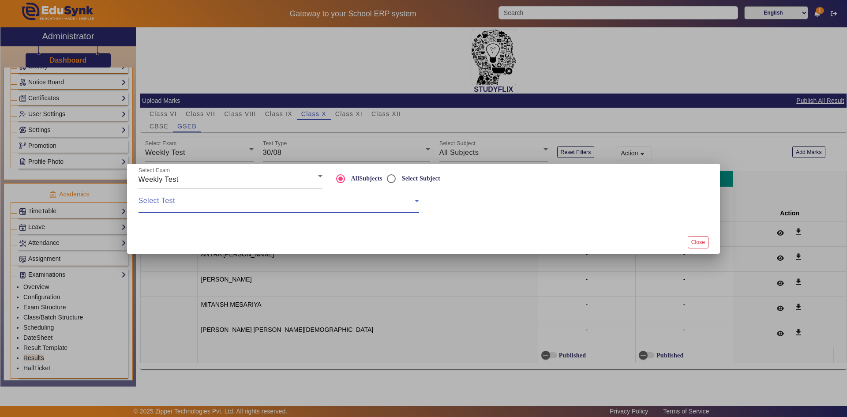
click at [289, 204] on span at bounding box center [277, 204] width 276 height 11
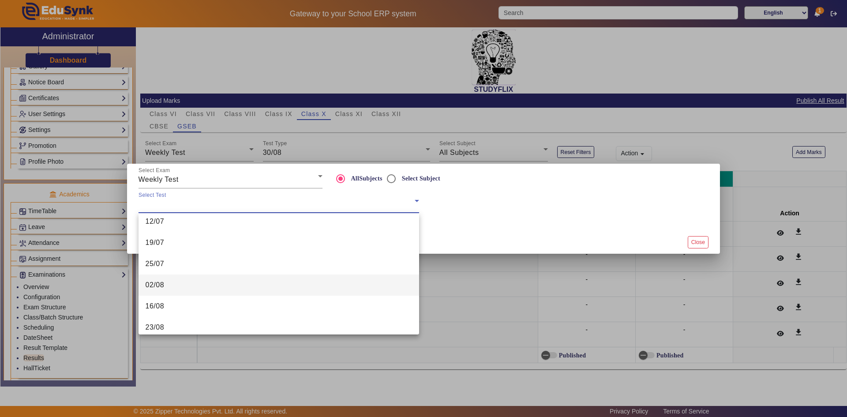
scroll to position [132, 0]
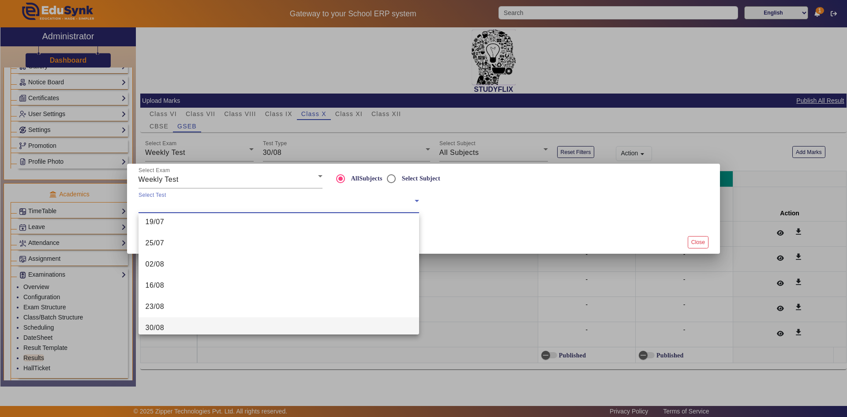
click at [209, 326] on mat-option "30/08" at bounding box center [279, 327] width 281 height 21
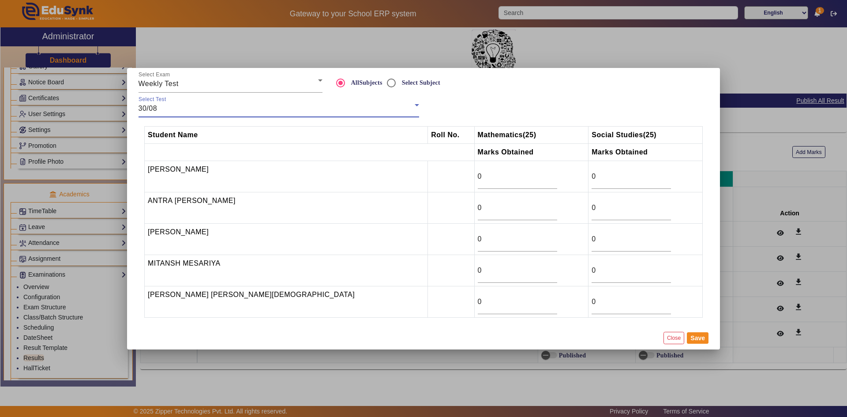
scroll to position [136, 0]
drag, startPoint x: 599, startPoint y: 297, endPoint x: 553, endPoint y: 305, distance: 46.5
click at [588, 305] on td "0" at bounding box center [645, 301] width 114 height 31
type input "16"
click at [693, 340] on button "Save" at bounding box center [698, 337] width 22 height 11
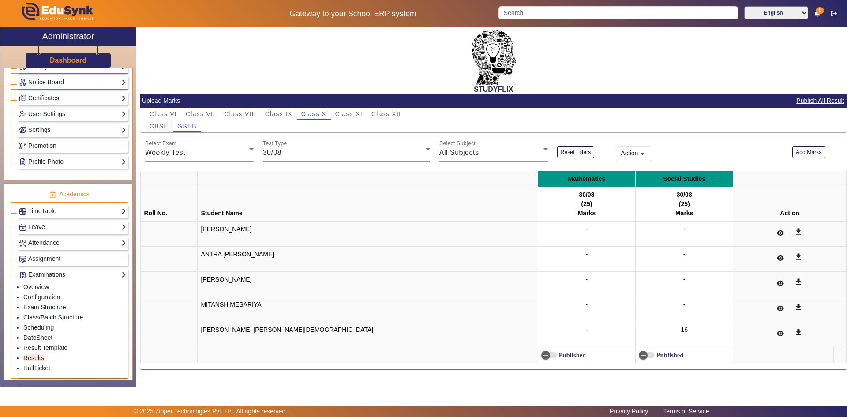
click at [164, 125] on span "CBSE" at bounding box center [159, 126] width 19 height 6
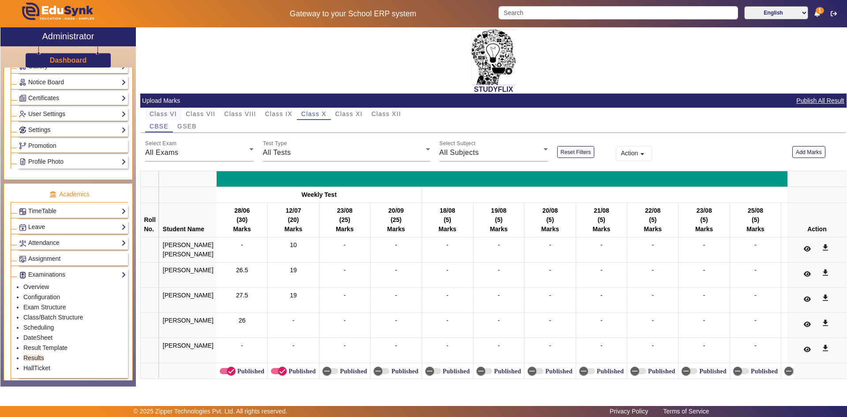
click at [166, 118] on span "Class VI" at bounding box center [163, 114] width 27 height 12
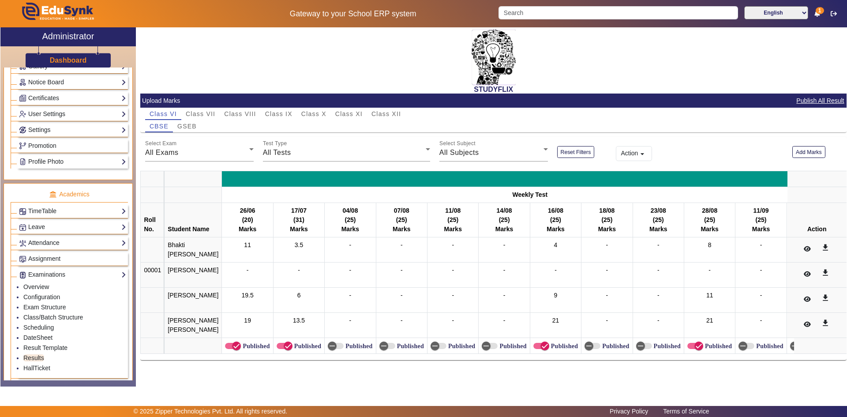
click at [310, 112] on span "Class X" at bounding box center [313, 114] width 25 height 6
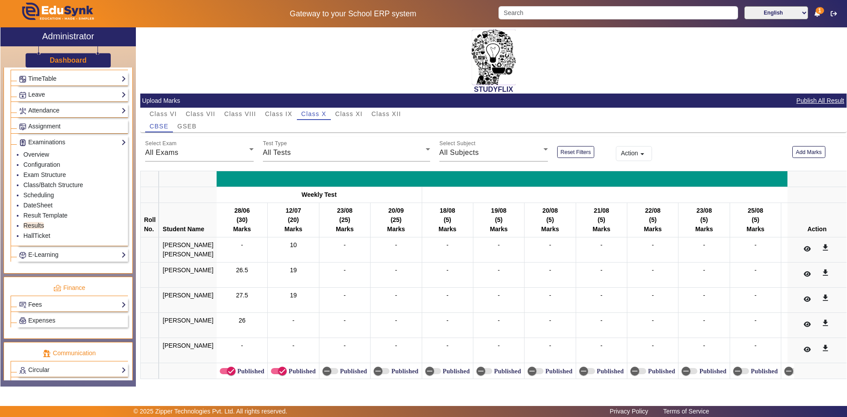
scroll to position [176, 0]
